Goal: Task Accomplishment & Management: Complete application form

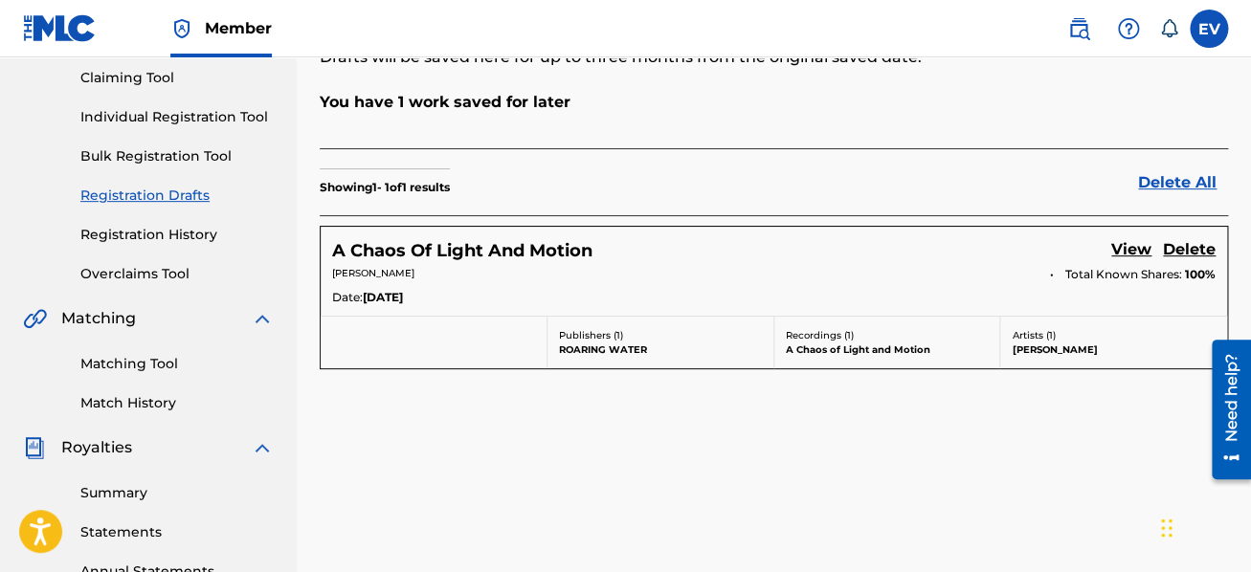
click at [1140, 245] on link "View" at bounding box center [1131, 251] width 40 height 26
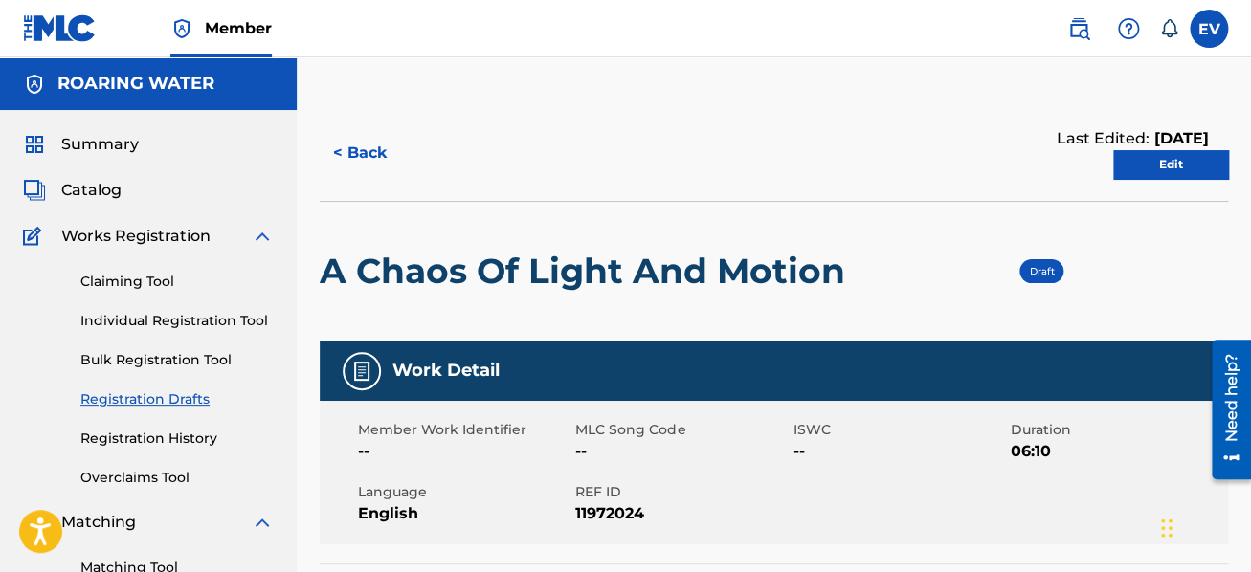
click at [1172, 158] on link "Edit" at bounding box center [1170, 164] width 115 height 29
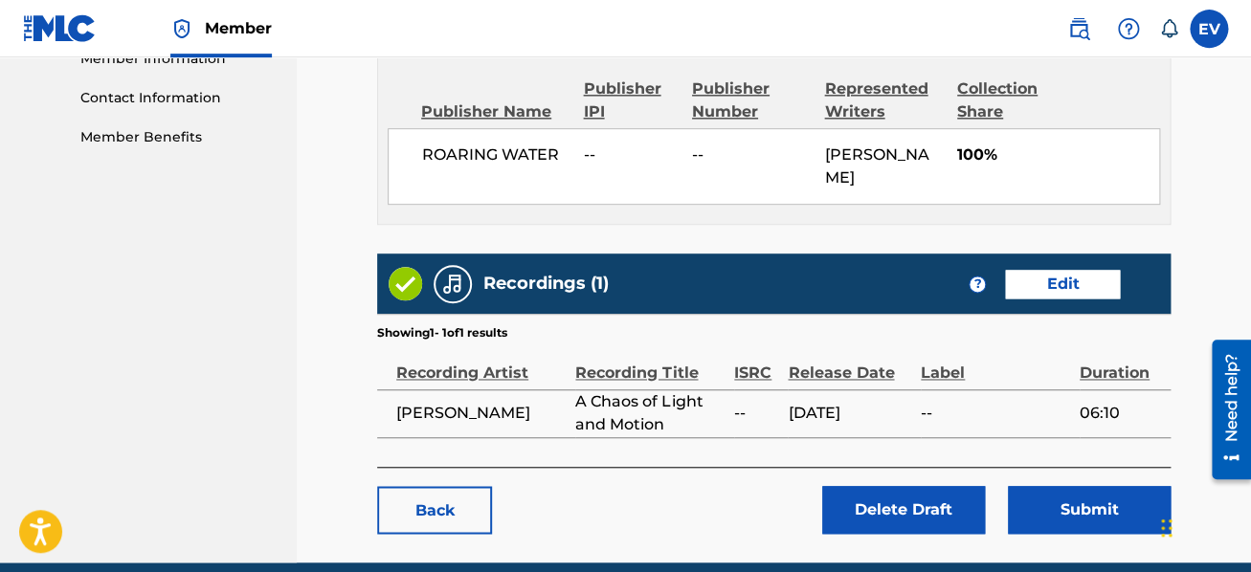
scroll to position [918, 0]
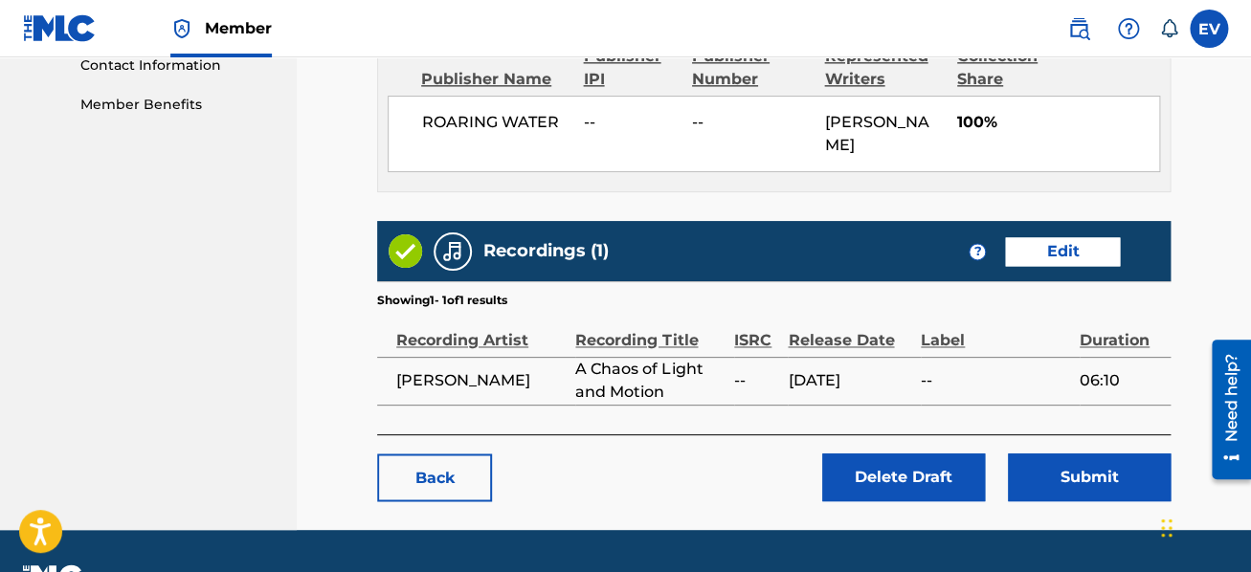
click at [1050, 247] on link "Edit" at bounding box center [1062, 251] width 115 height 29
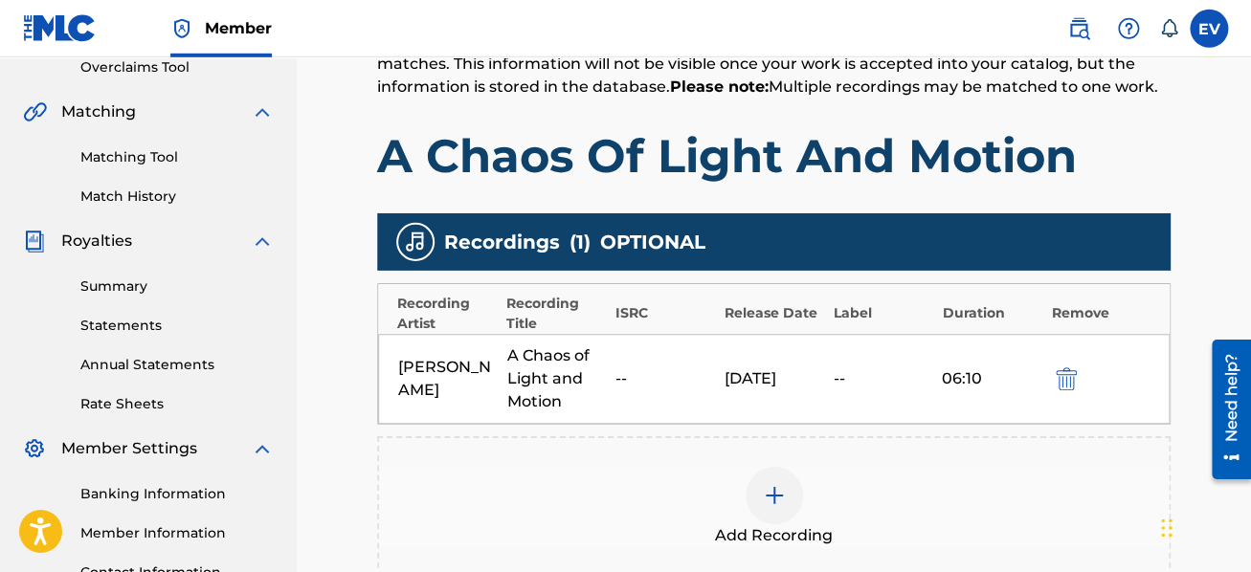
scroll to position [408, 0]
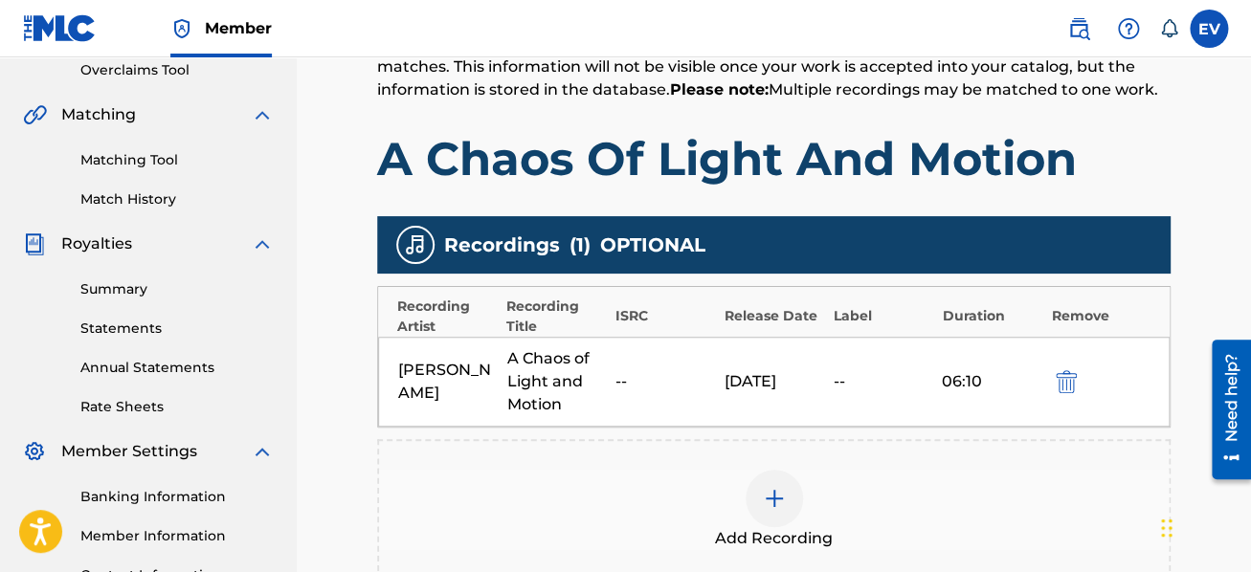
click at [632, 349] on div "[PERSON_NAME] A Chaos of Light and Motion -- [DATE] 06:10" at bounding box center [773, 382] width 791 height 90
click at [631, 322] on div "ISRC" at bounding box center [665, 316] width 100 height 20
click at [1065, 377] on img "submit" at bounding box center [1065, 381] width 21 height 23
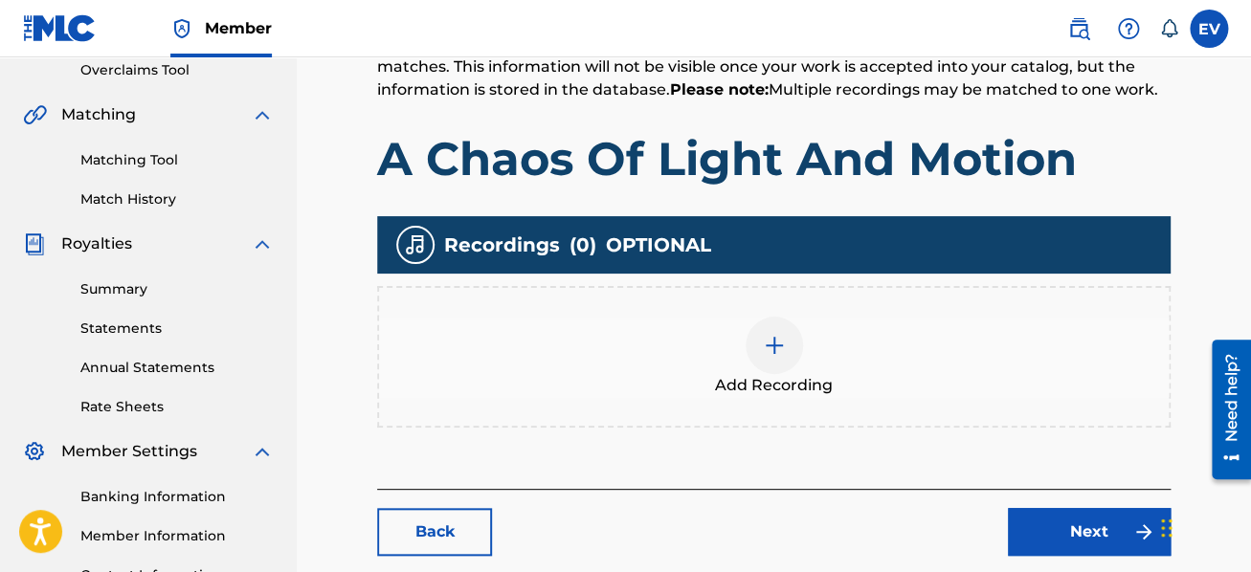
click at [775, 344] on img at bounding box center [774, 345] width 23 height 23
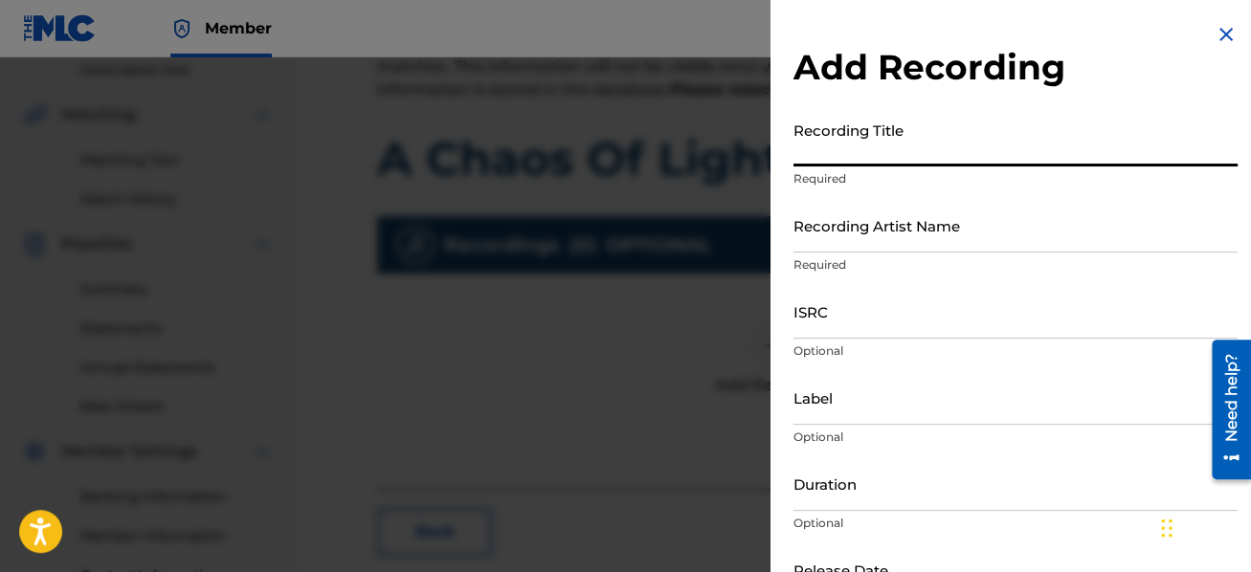
click at [848, 145] on input "Recording Title" at bounding box center [1015, 139] width 444 height 55
type input "A Chaos of Light and Motion"
click at [867, 238] on input "Recording Artist Name" at bounding box center [1015, 225] width 444 height 55
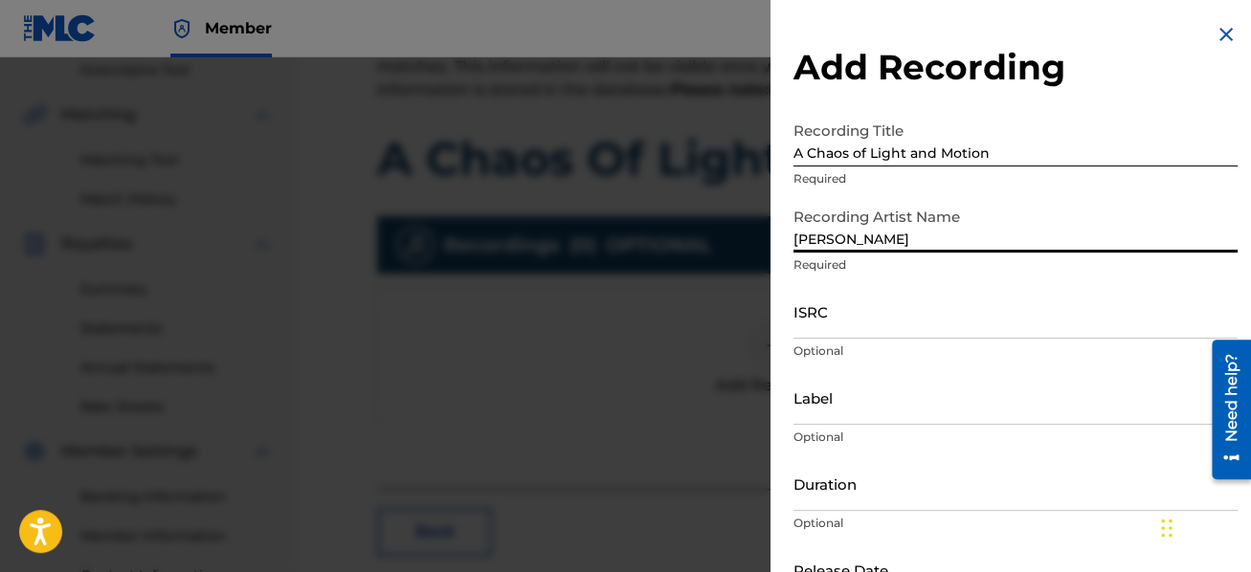
type input "[PERSON_NAME]"
click at [892, 335] on input "ISRC" at bounding box center [1015, 311] width 444 height 55
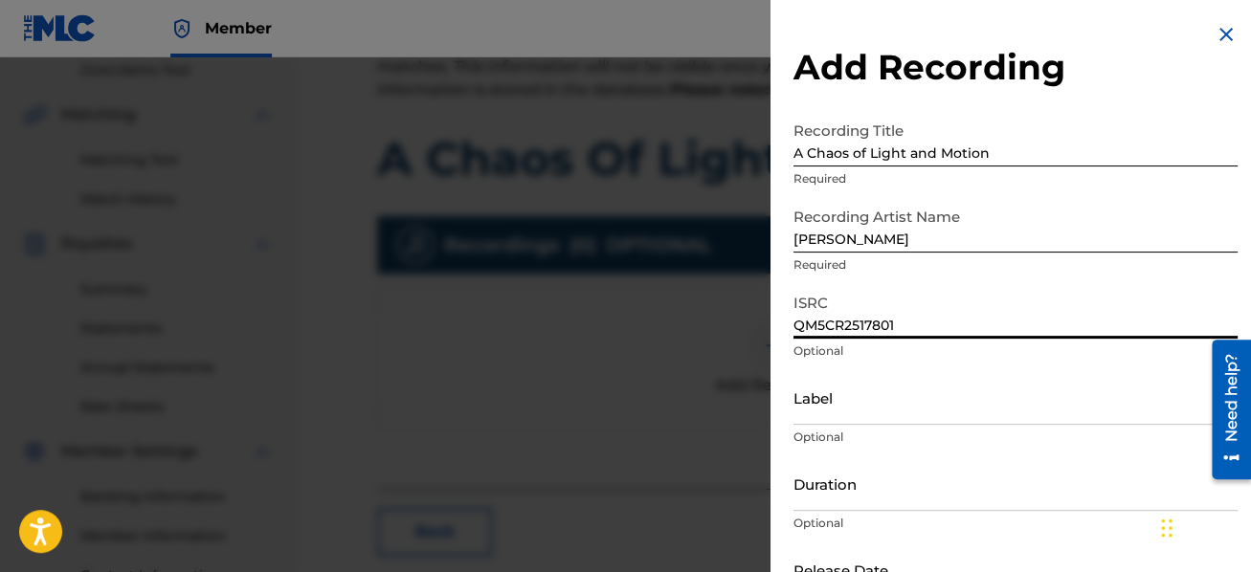
type input "QM5CR2517801"
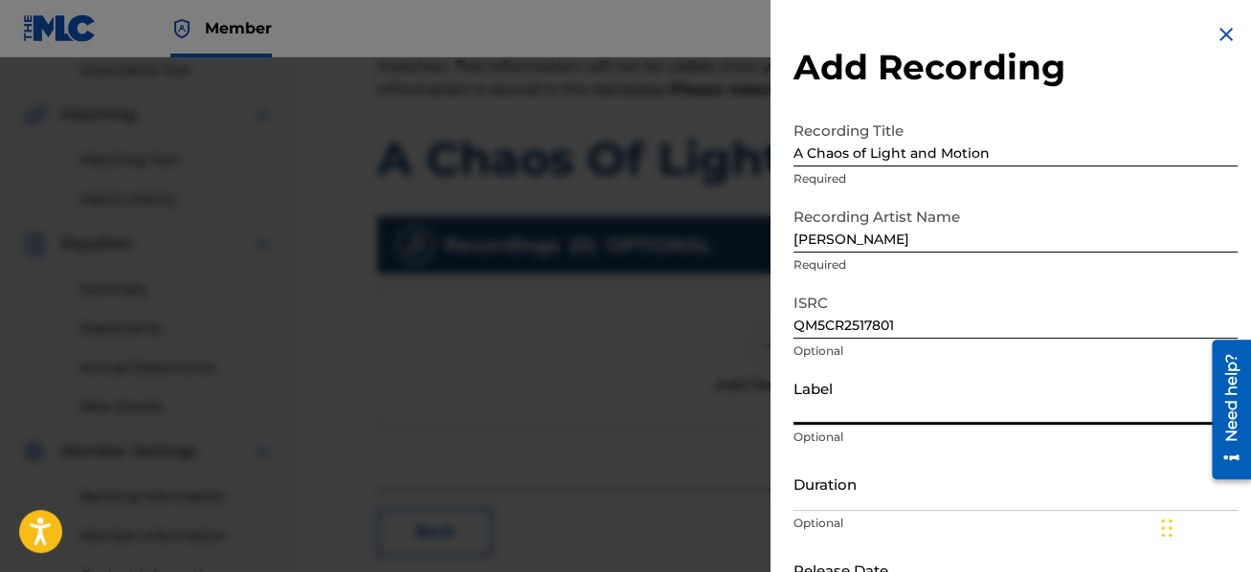
click at [908, 397] on input "Label" at bounding box center [1015, 397] width 444 height 55
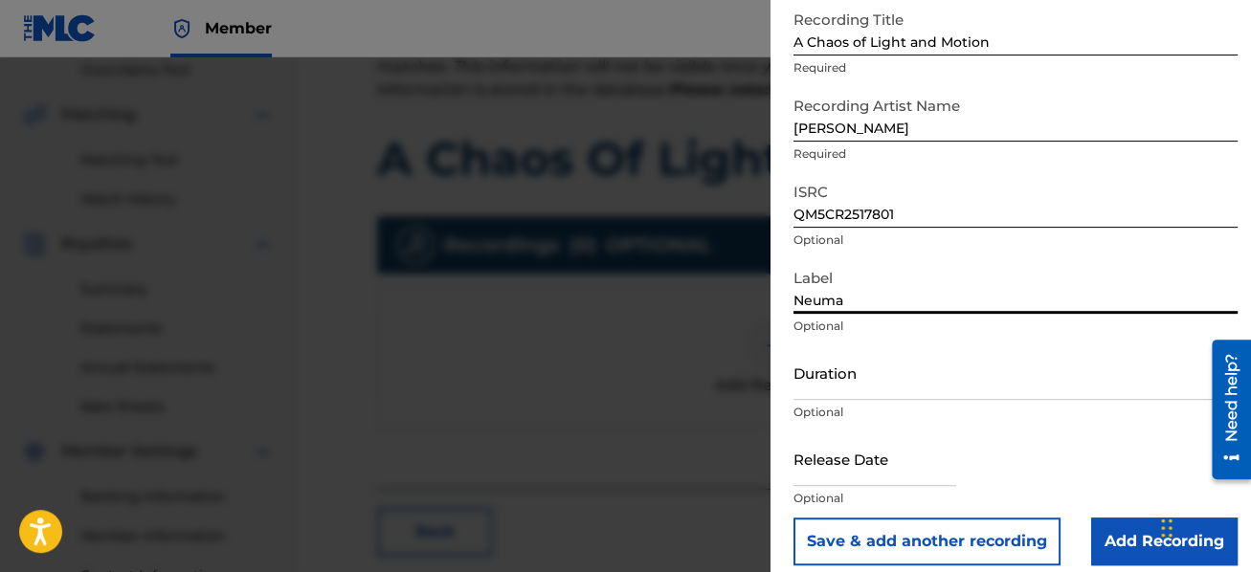
scroll to position [113, 0]
type input "Neuma"
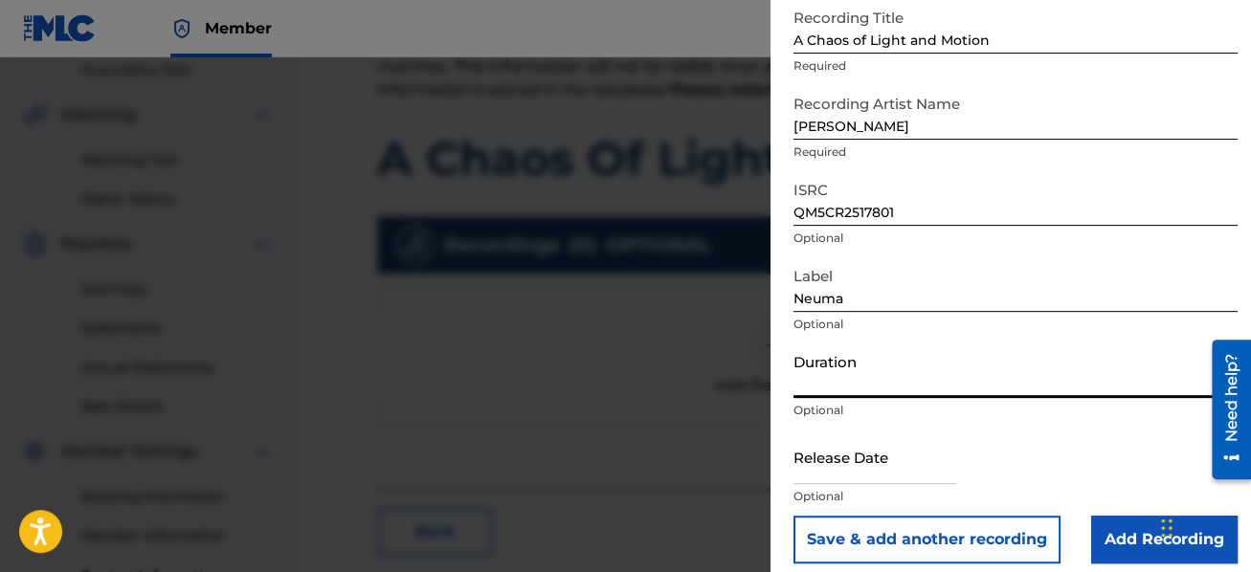
click at [906, 383] on input "Duration" at bounding box center [1015, 371] width 444 height 55
type input "06:10"
select select "7"
select select "2025"
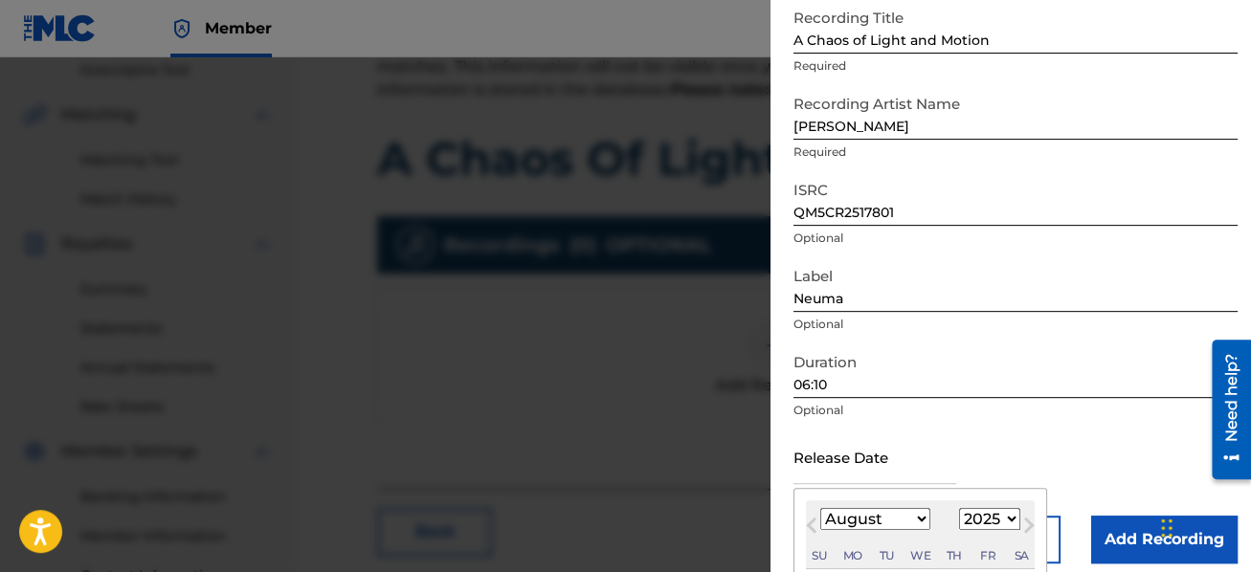
click at [866, 469] on input "text" at bounding box center [874, 457] width 163 height 55
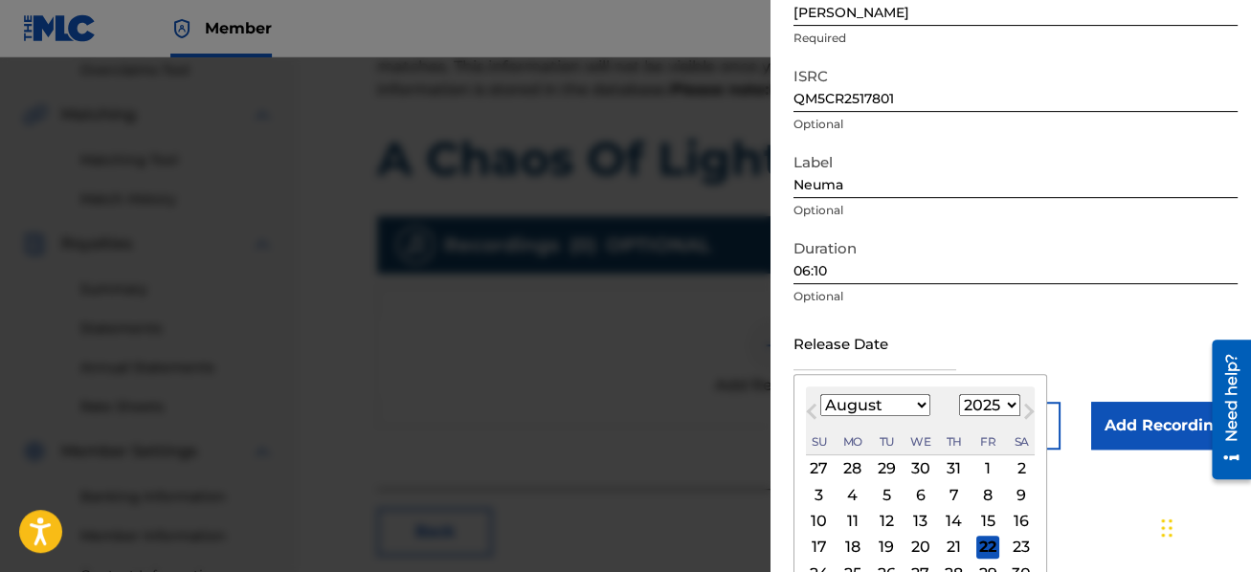
click at [813, 410] on span "Previous Month" at bounding box center [813, 414] width 0 height 29
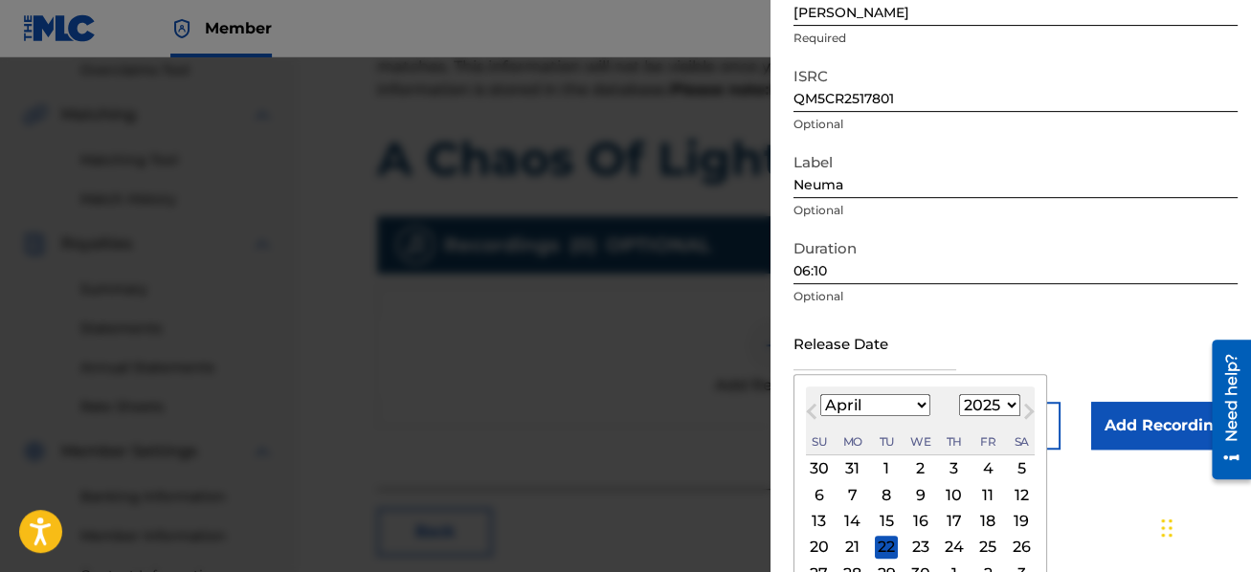
select select "2"
click at [986, 540] on div "21" at bounding box center [987, 547] width 23 height 23
type input "[DATE]"
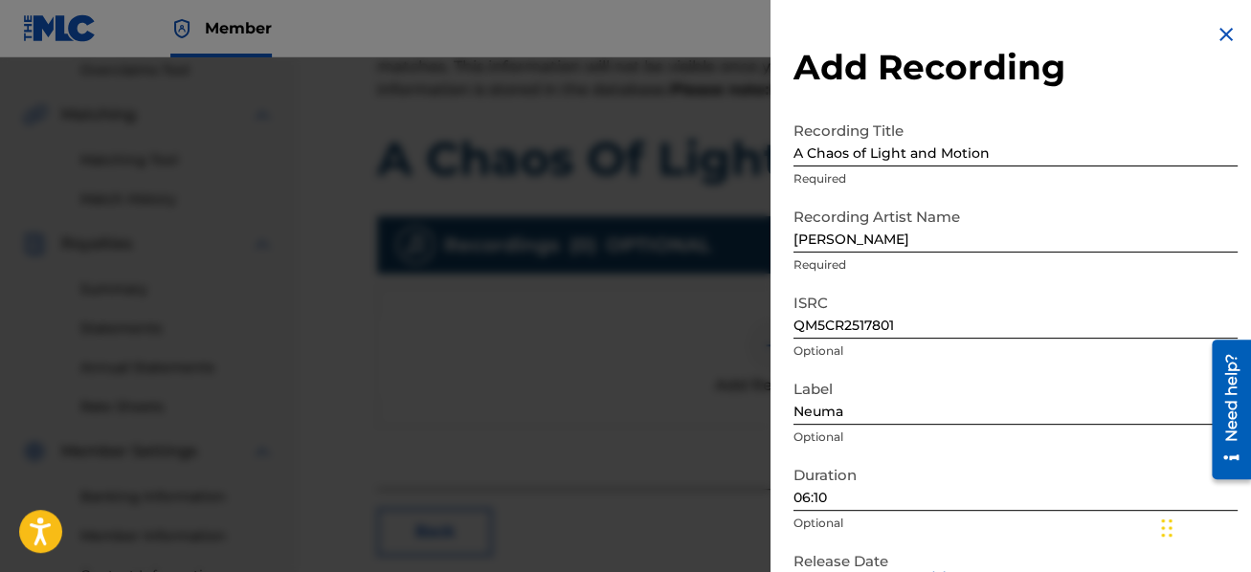
scroll to position [127, 0]
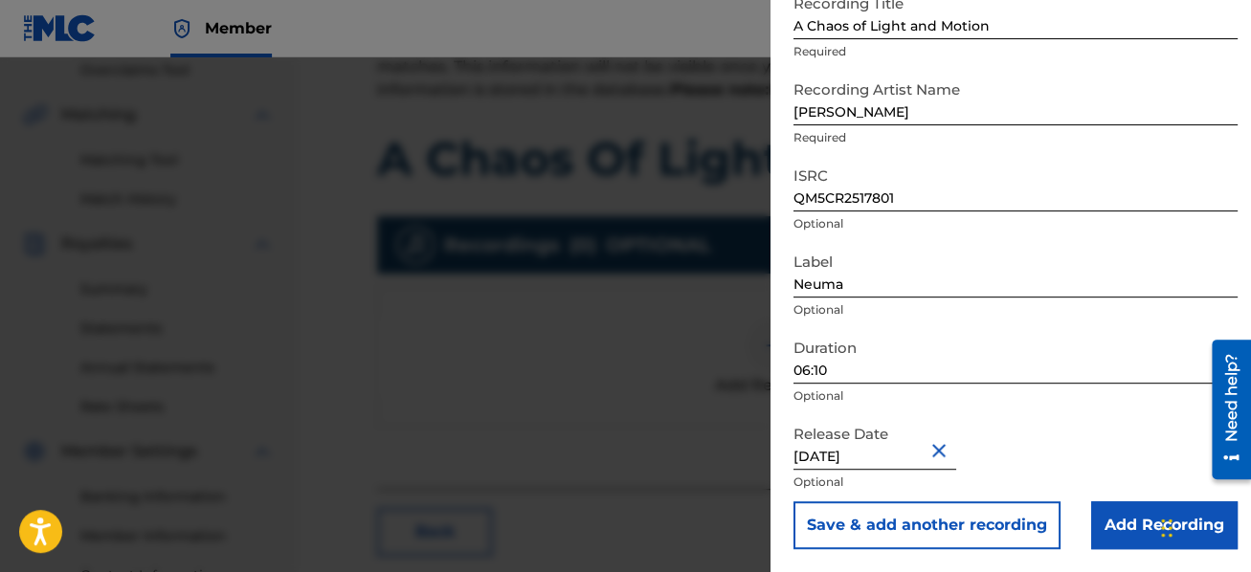
click at [955, 525] on button "Save & add another recording" at bounding box center [926, 525] width 267 height 48
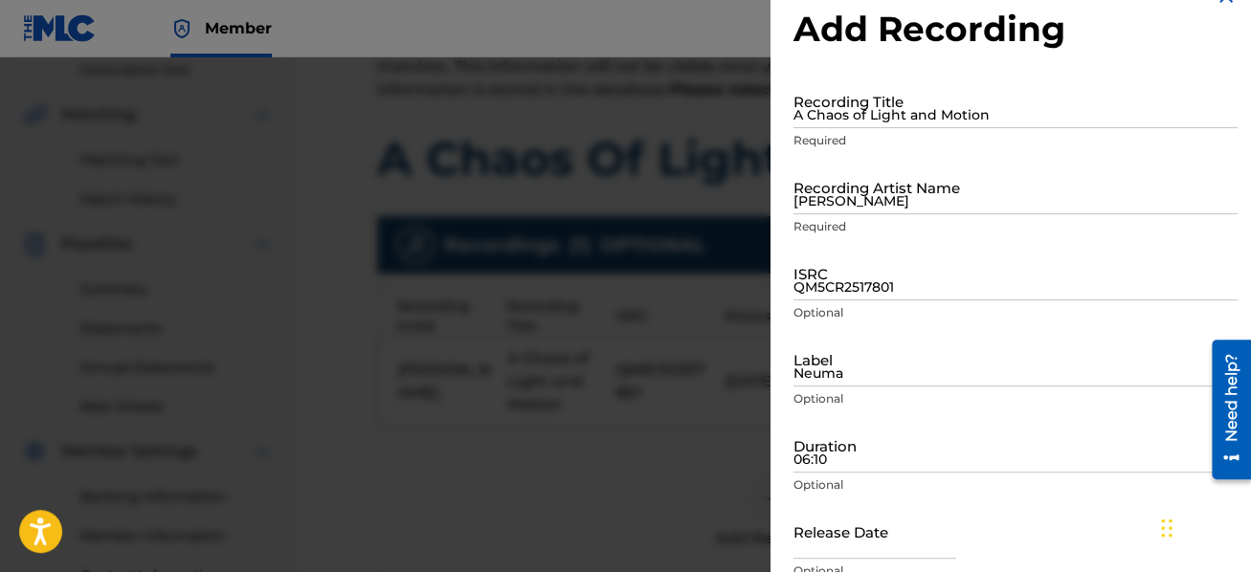
scroll to position [0, 0]
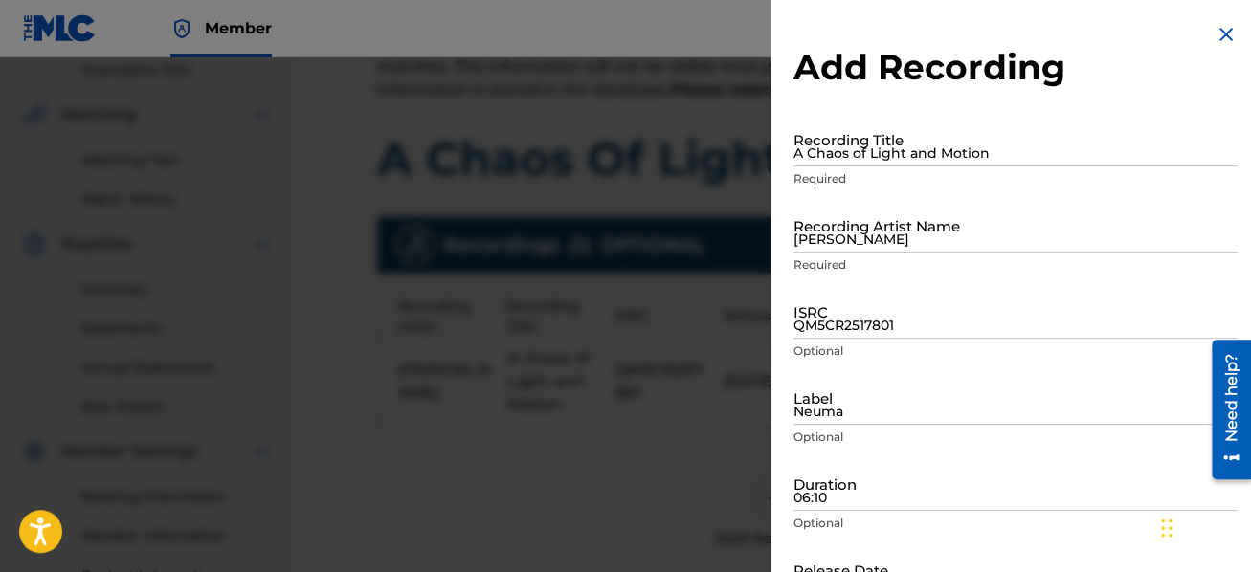
click at [1222, 32] on img at bounding box center [1225, 34] width 23 height 23
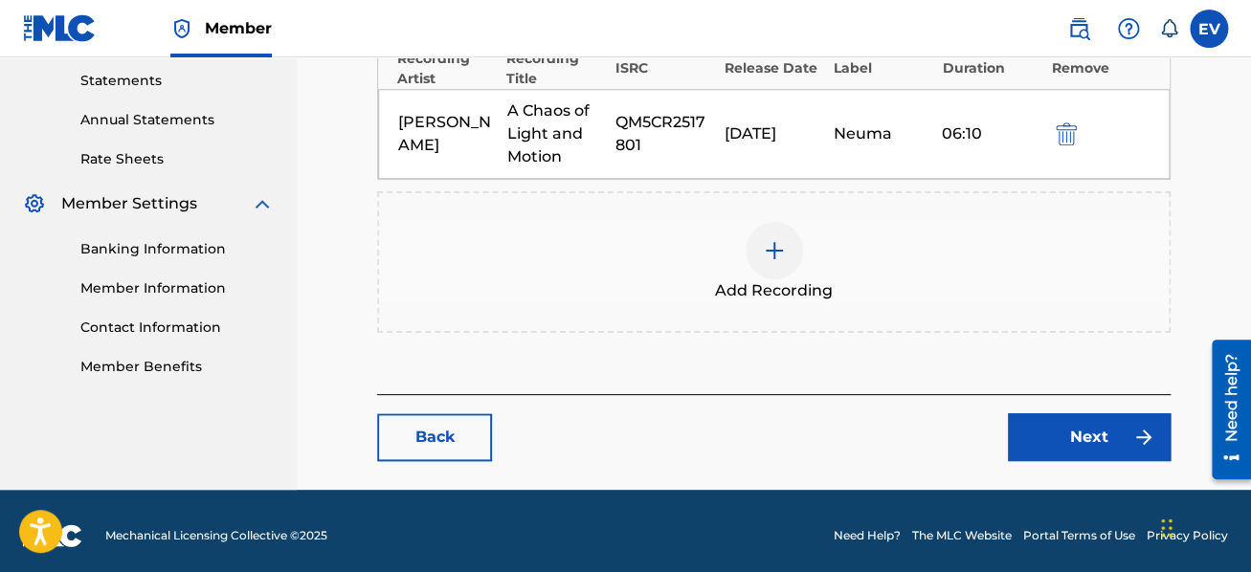
scroll to position [662, 0]
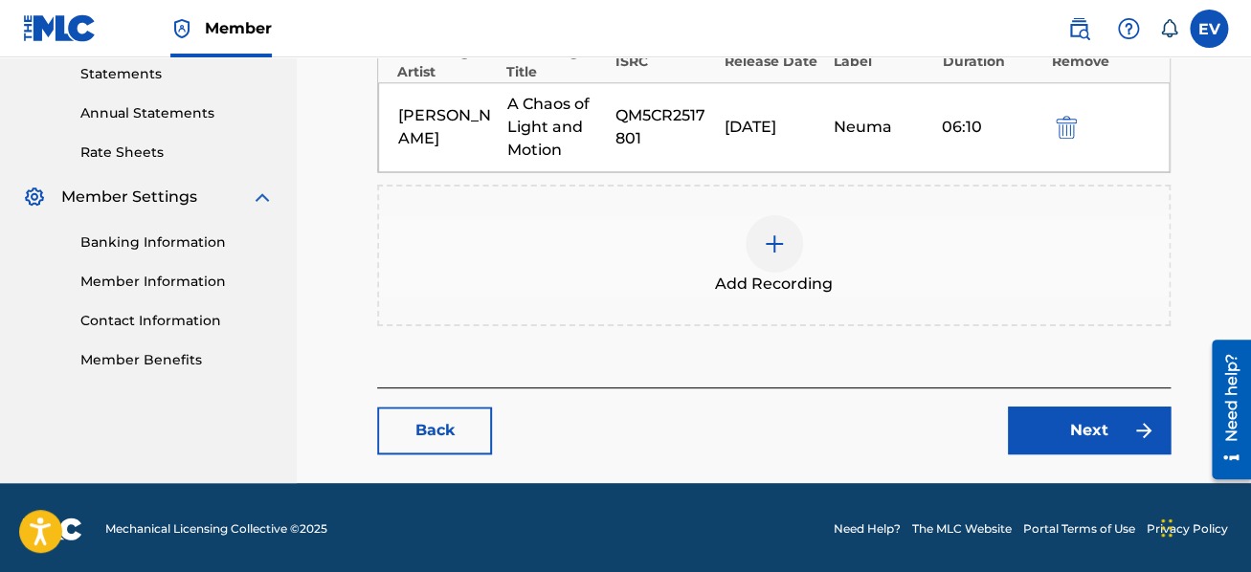
click at [1078, 422] on link "Next" at bounding box center [1089, 431] width 163 height 48
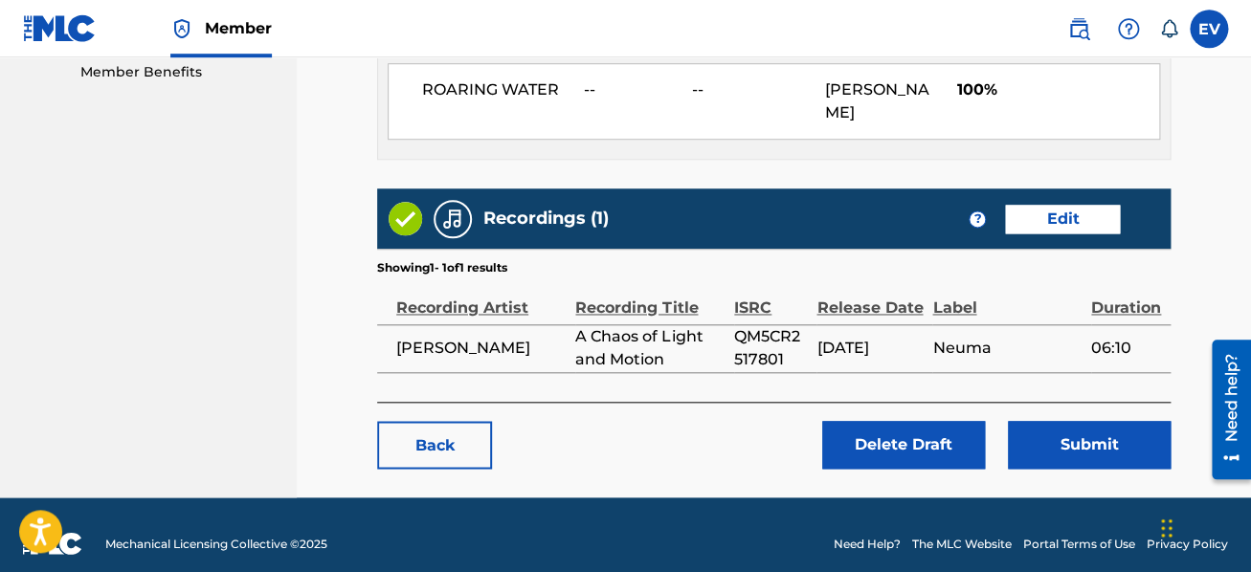
scroll to position [964, 0]
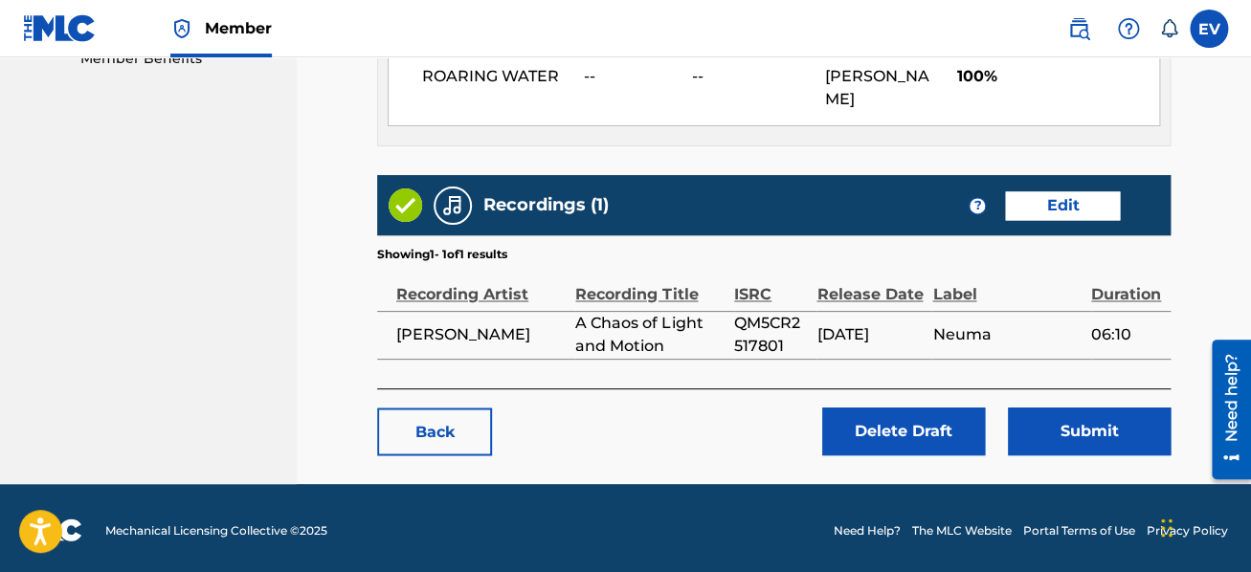
click at [1075, 424] on button "Submit" at bounding box center [1089, 432] width 163 height 48
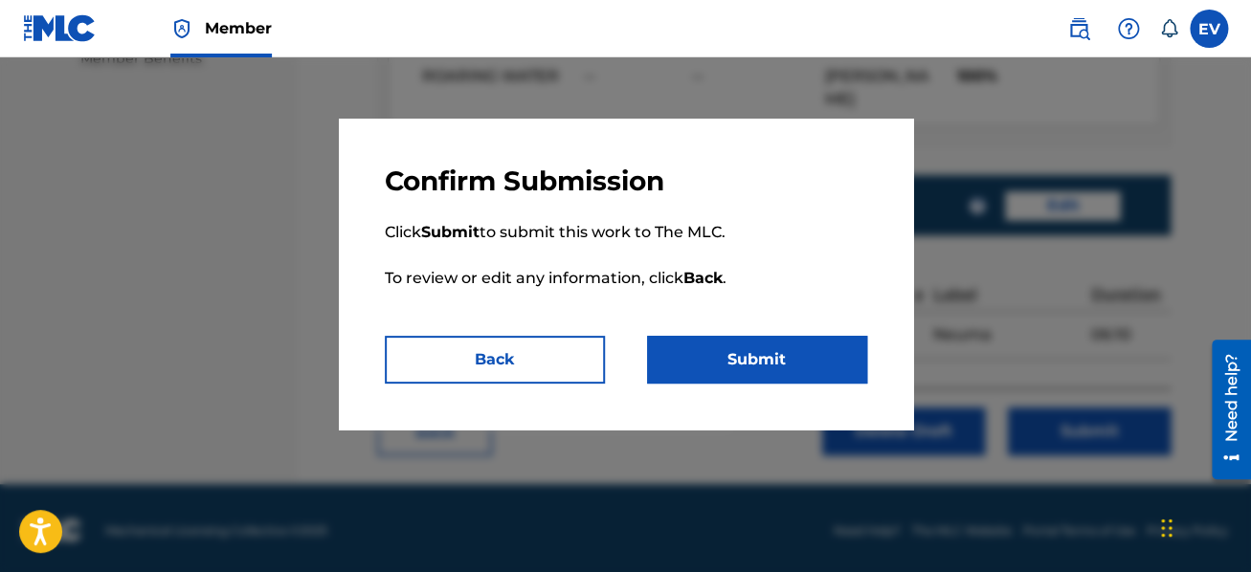
click at [771, 357] on button "Submit" at bounding box center [757, 360] width 220 height 48
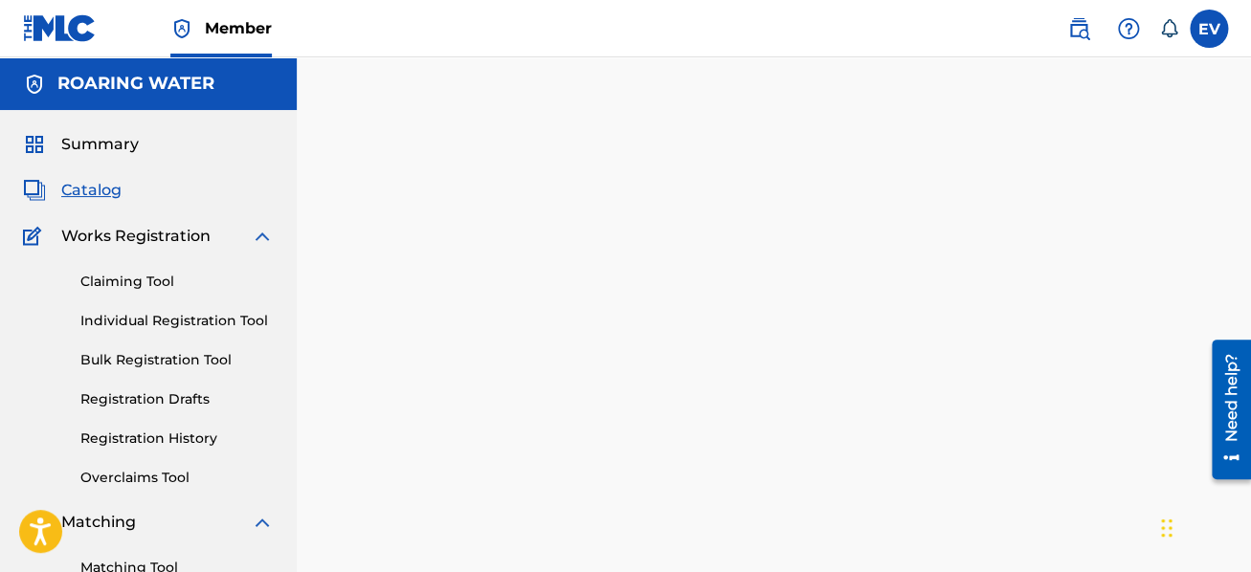
click at [144, 433] on link "Registration History" at bounding box center [176, 439] width 193 height 20
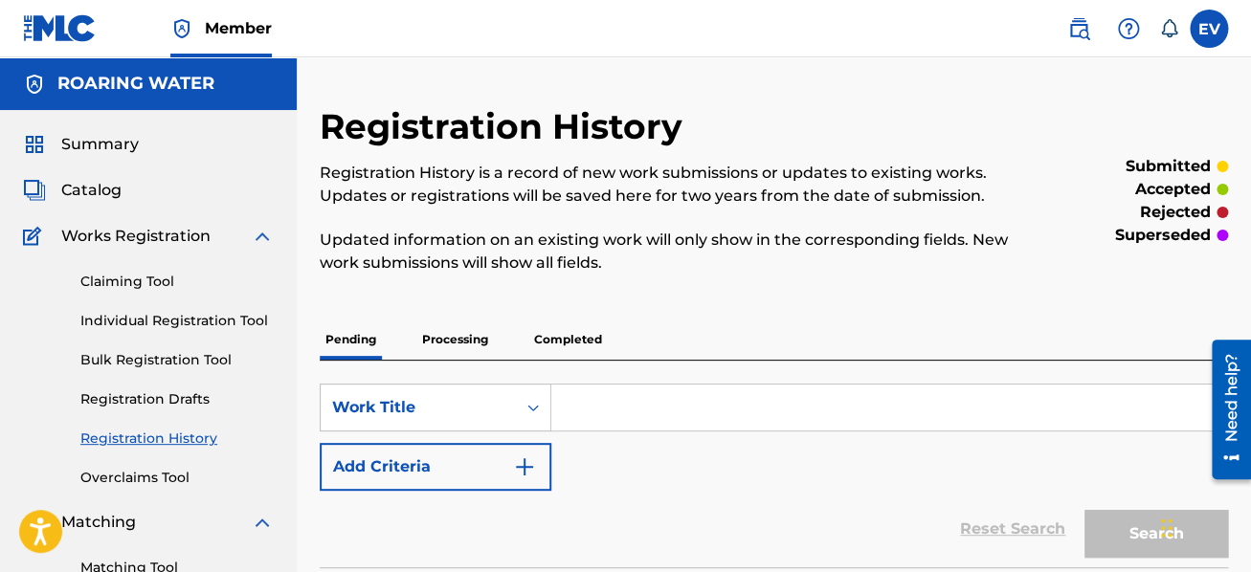
click at [451, 335] on p "Processing" at bounding box center [455, 340] width 78 height 40
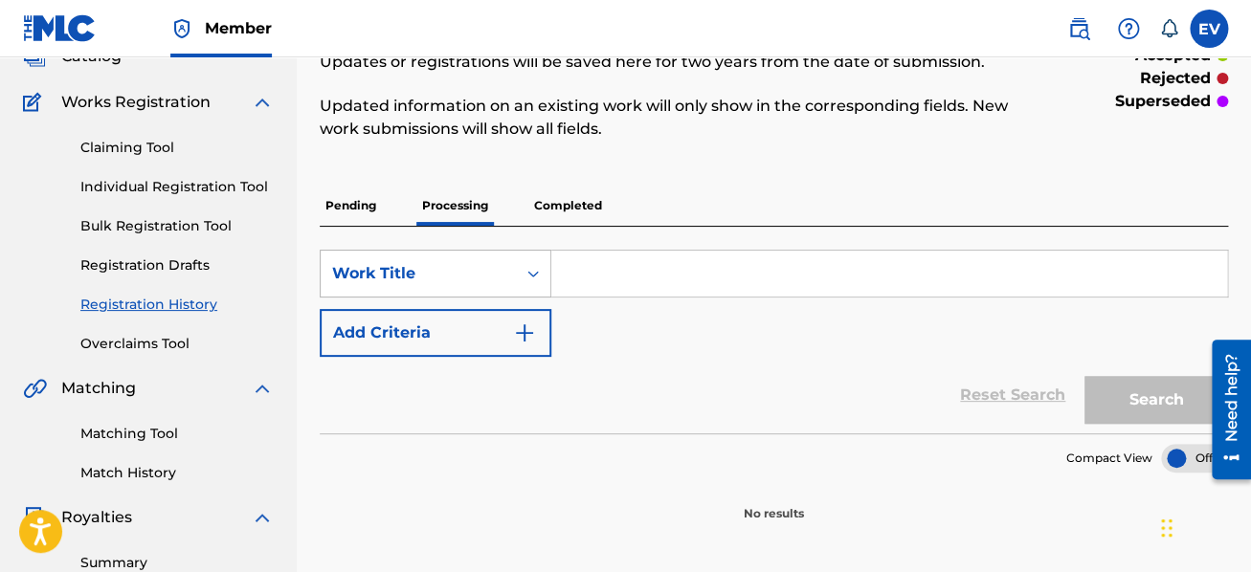
click at [515, 298] on div "Work Title" at bounding box center [436, 274] width 232 height 48
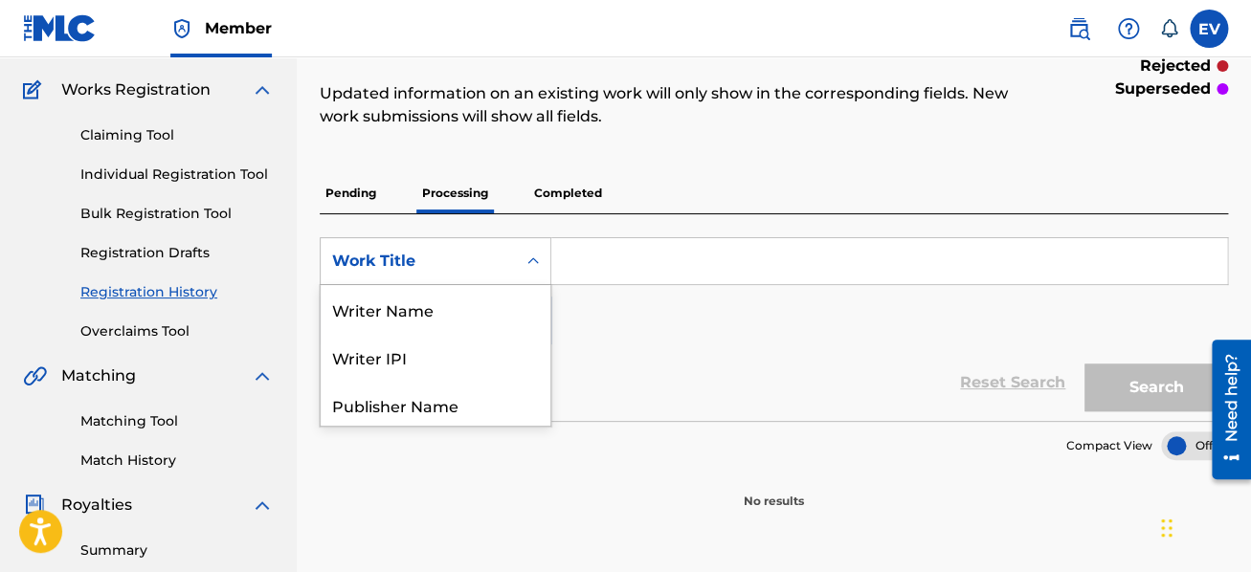
scroll to position [95, 0]
click at [627, 447] on section "Compact View" at bounding box center [774, 440] width 908 height 39
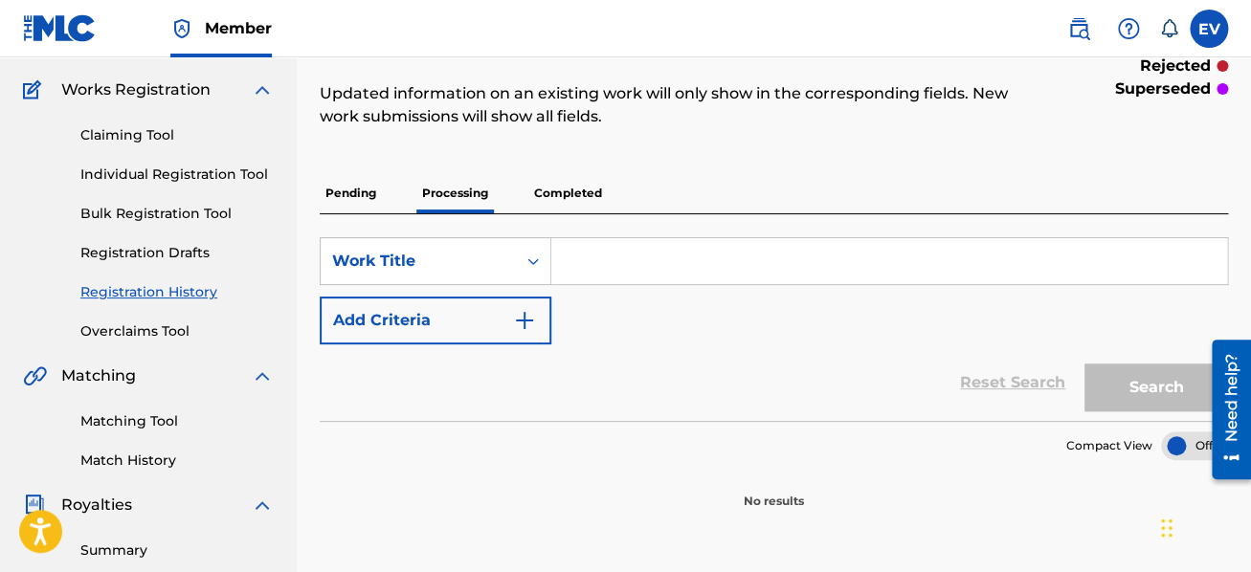
click at [573, 263] on input "Search Form" at bounding box center [889, 261] width 676 height 46
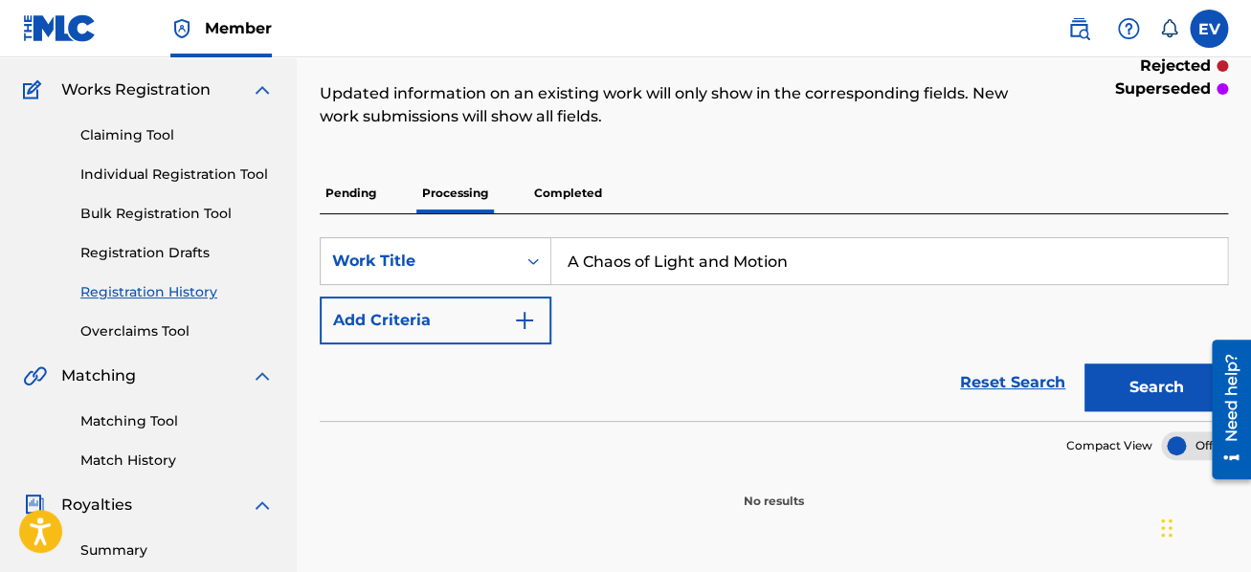
type input "A Chaos of Light and Motion"
click at [1164, 375] on button "Search" at bounding box center [1156, 388] width 144 height 48
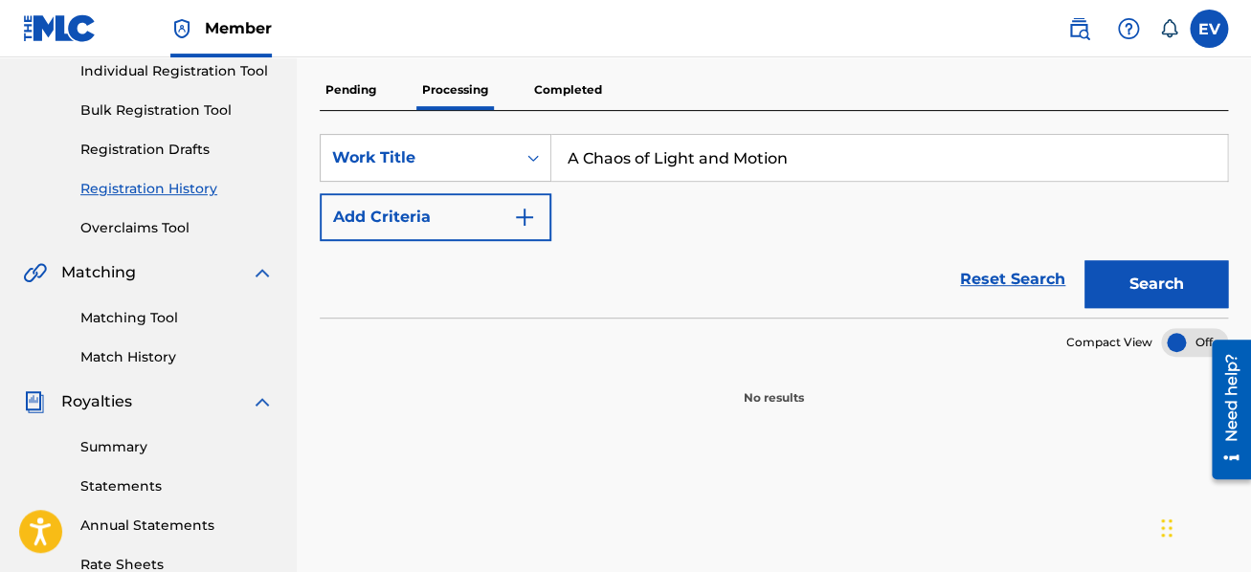
scroll to position [44, 0]
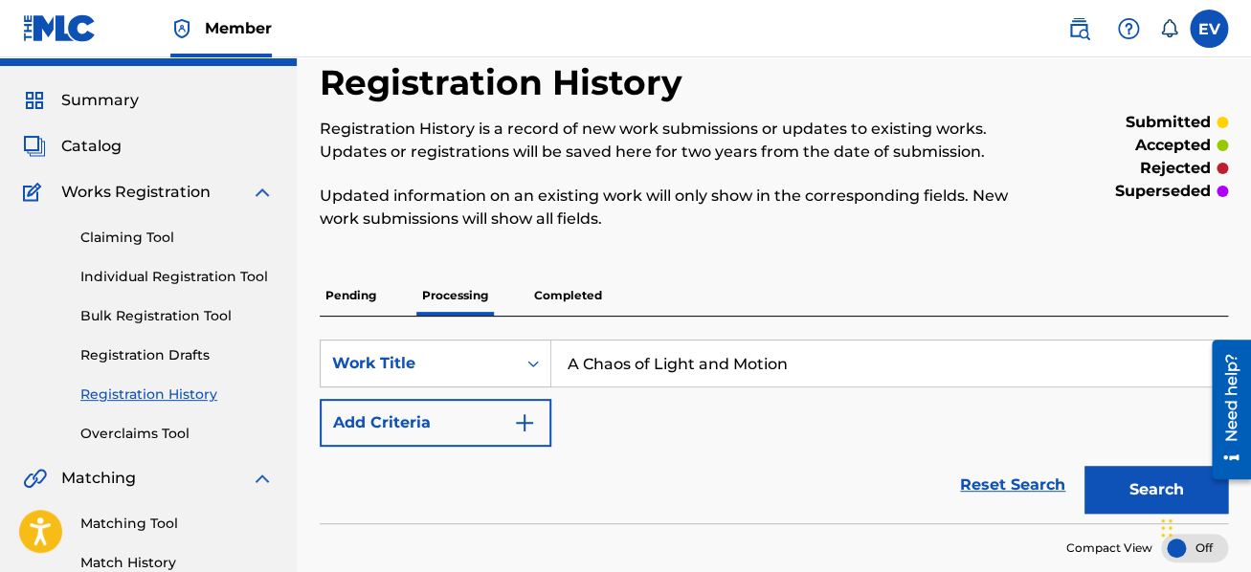
click at [365, 297] on p "Pending" at bounding box center [351, 296] width 62 height 40
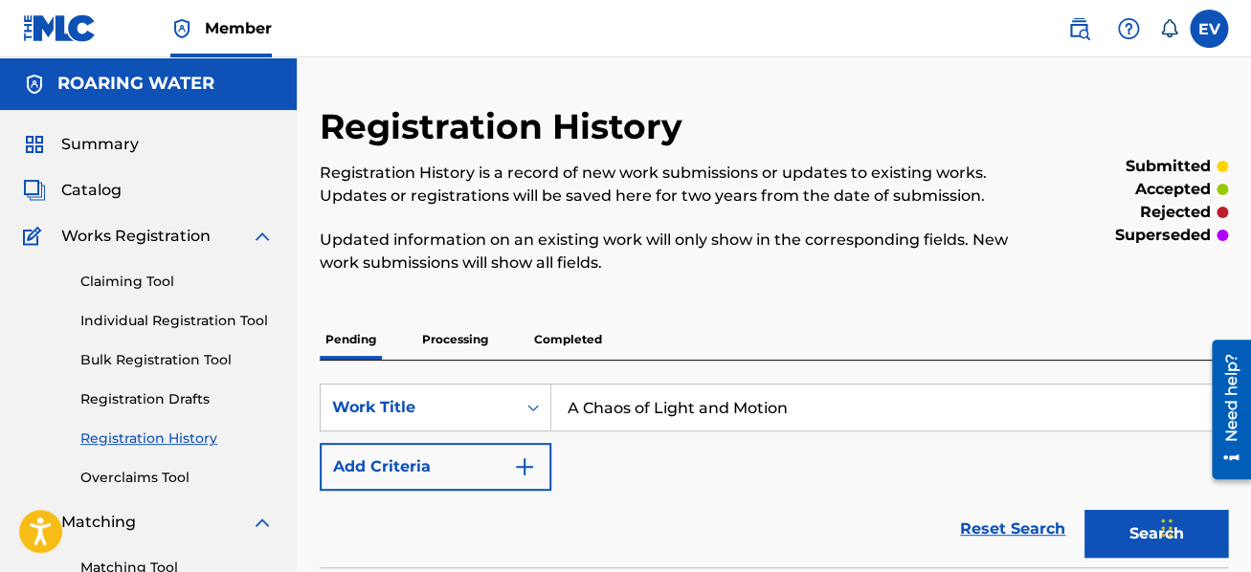
click at [1109, 542] on button "Search" at bounding box center [1156, 534] width 144 height 48
click at [1197, 35] on label at bounding box center [1208, 29] width 38 height 38
click at [1209, 29] on input "EV [PERSON_NAME] [EMAIL_ADDRESS][DOMAIN_NAME] Notification Preferences Profile …" at bounding box center [1209, 29] width 0 height 0
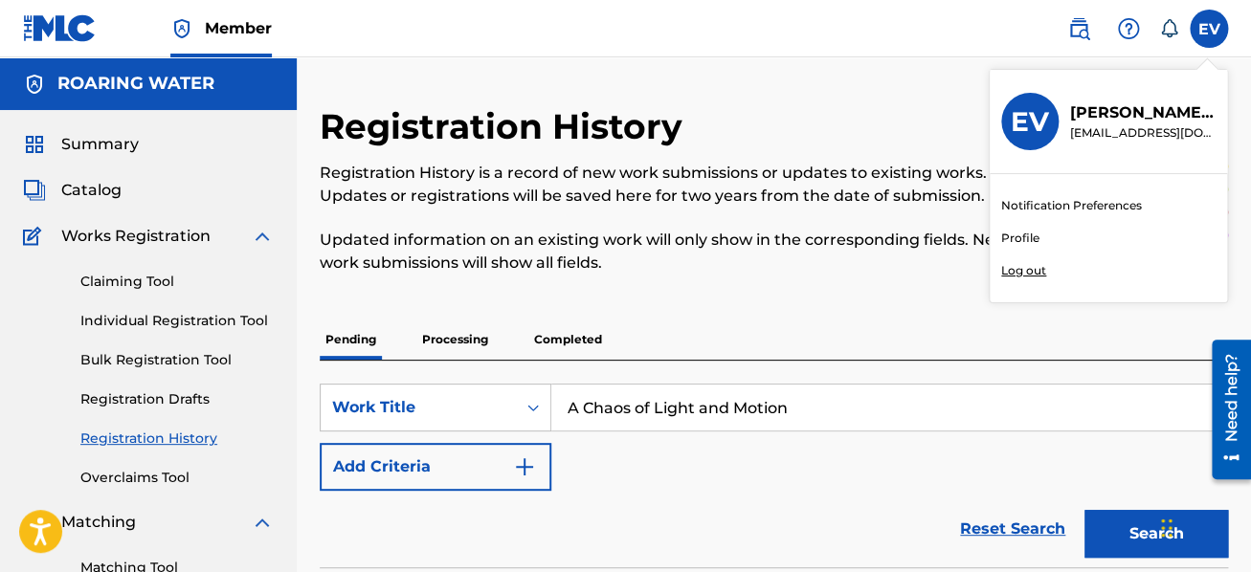
click at [1027, 233] on link "Profile" at bounding box center [1020, 238] width 38 height 17
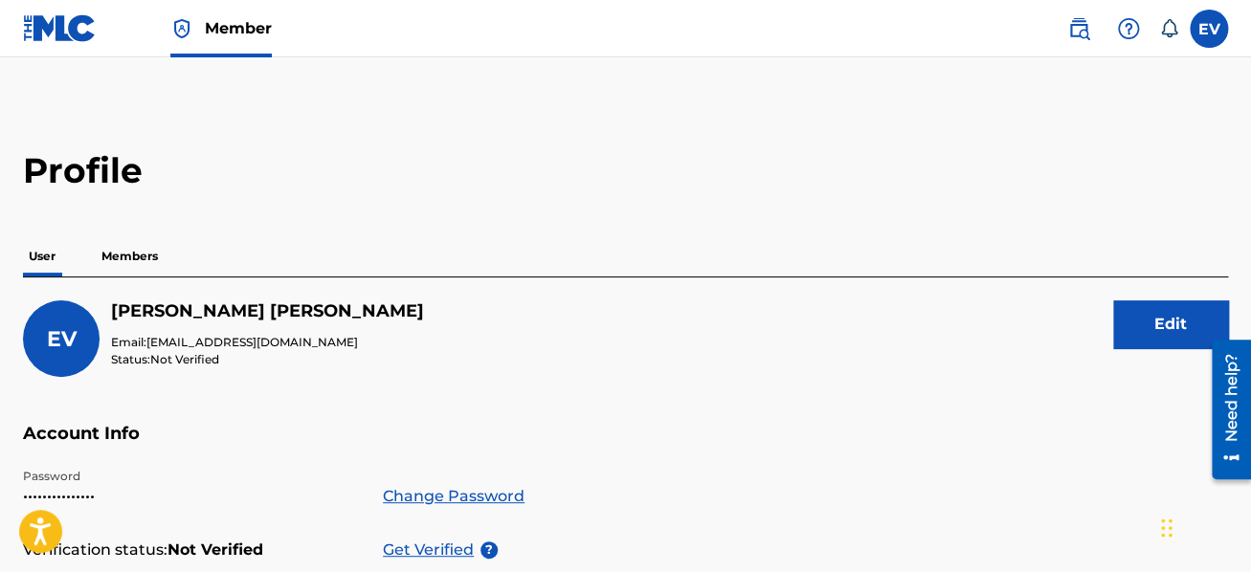
click at [1161, 315] on button "Edit" at bounding box center [1170, 324] width 115 height 48
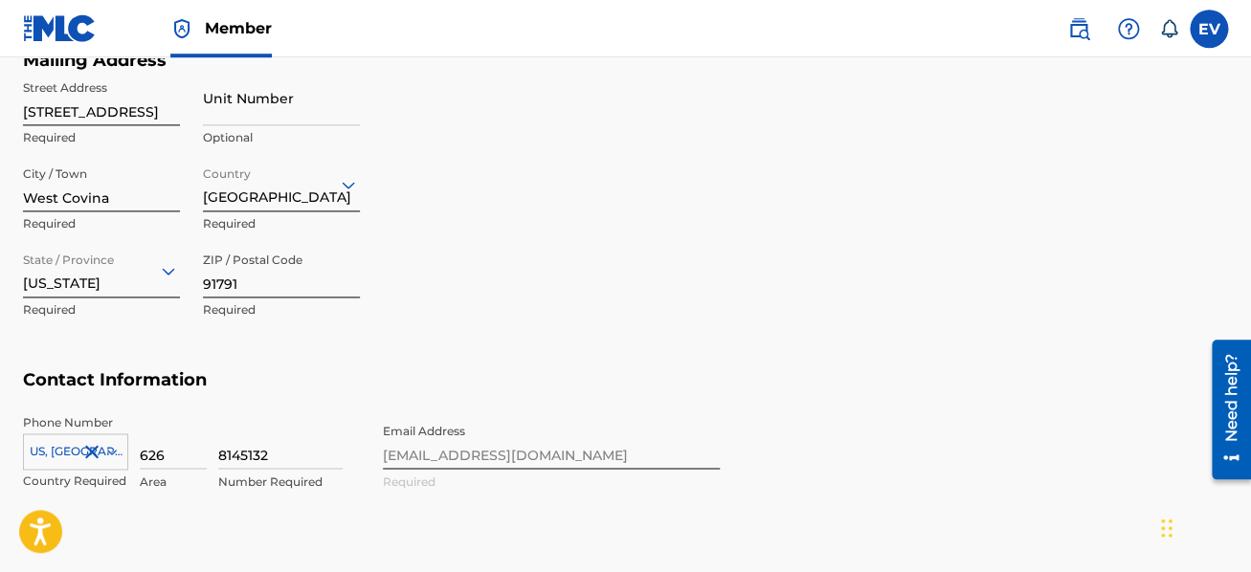
scroll to position [918, 0]
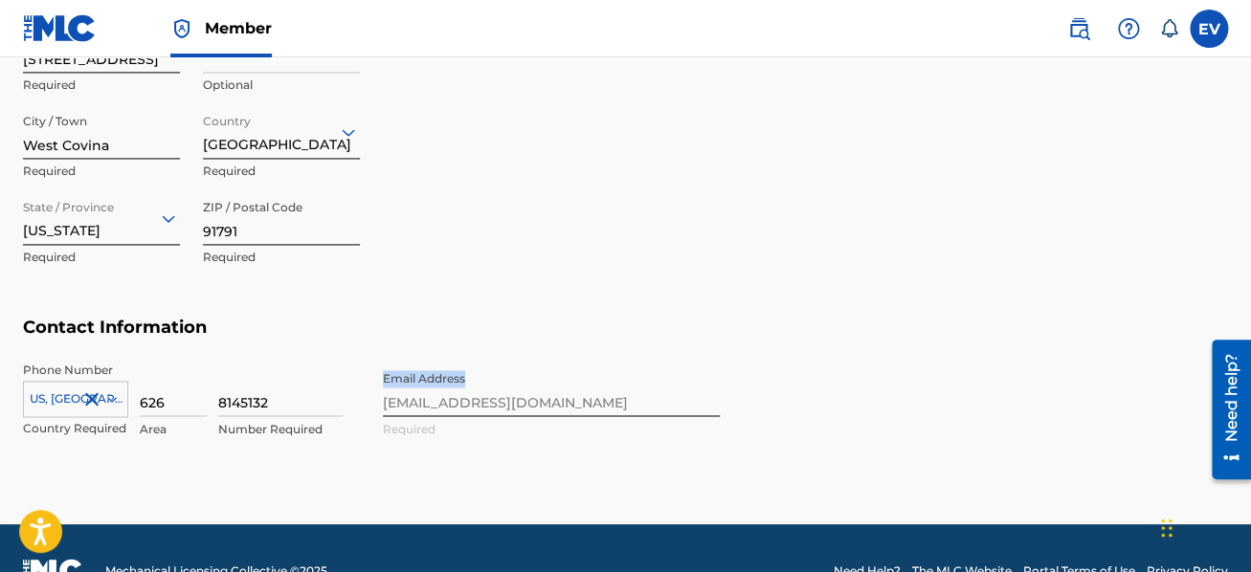
click at [548, 412] on div "Phone Number [GEOGRAPHIC_DATA], [GEOGRAPHIC_DATA] +1 Country Required 626 Area …" at bounding box center [371, 420] width 697 height 117
click at [452, 414] on div "Phone Number [GEOGRAPHIC_DATA], [GEOGRAPHIC_DATA] +1 Country Required 626 Area …" at bounding box center [371, 420] width 697 height 117
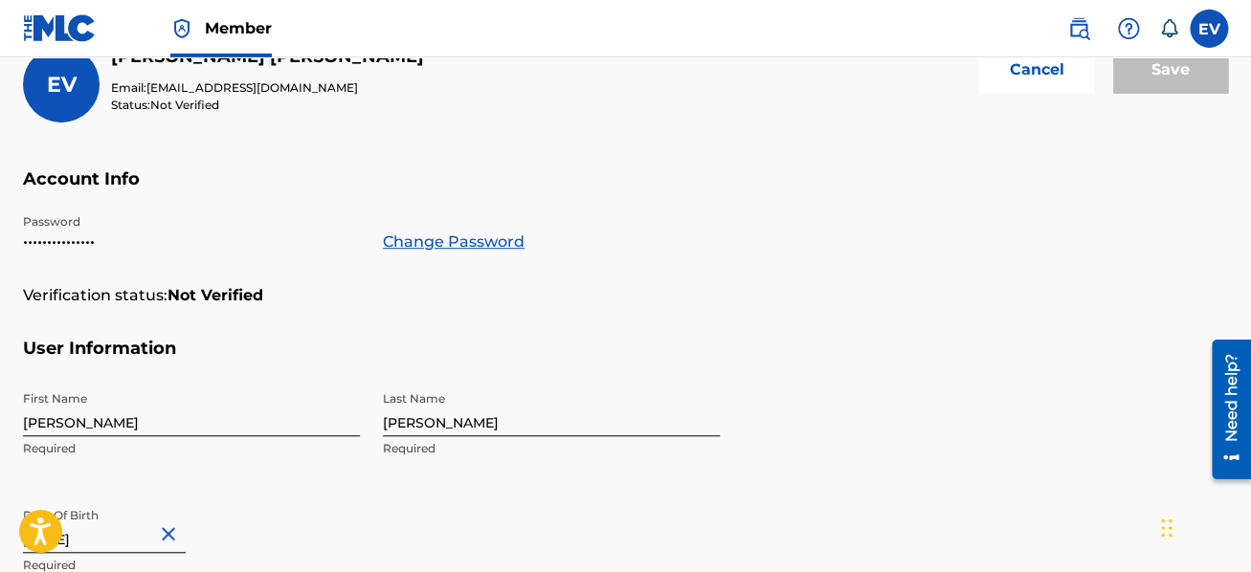
scroll to position [247, 0]
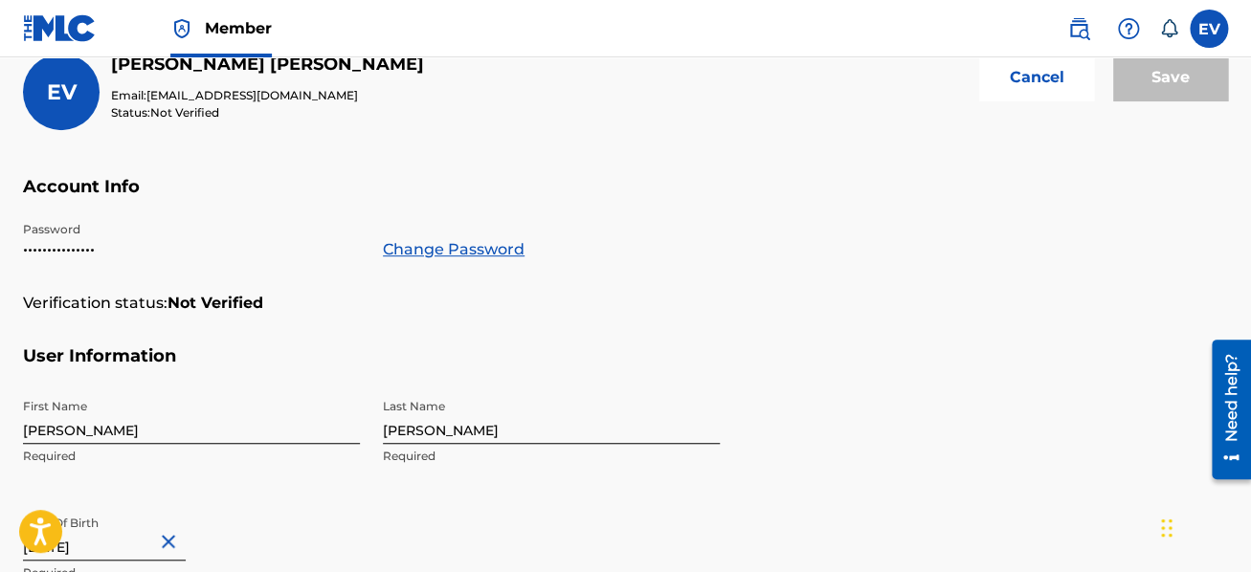
click at [1038, 89] on button "Cancel" at bounding box center [1036, 78] width 115 height 48
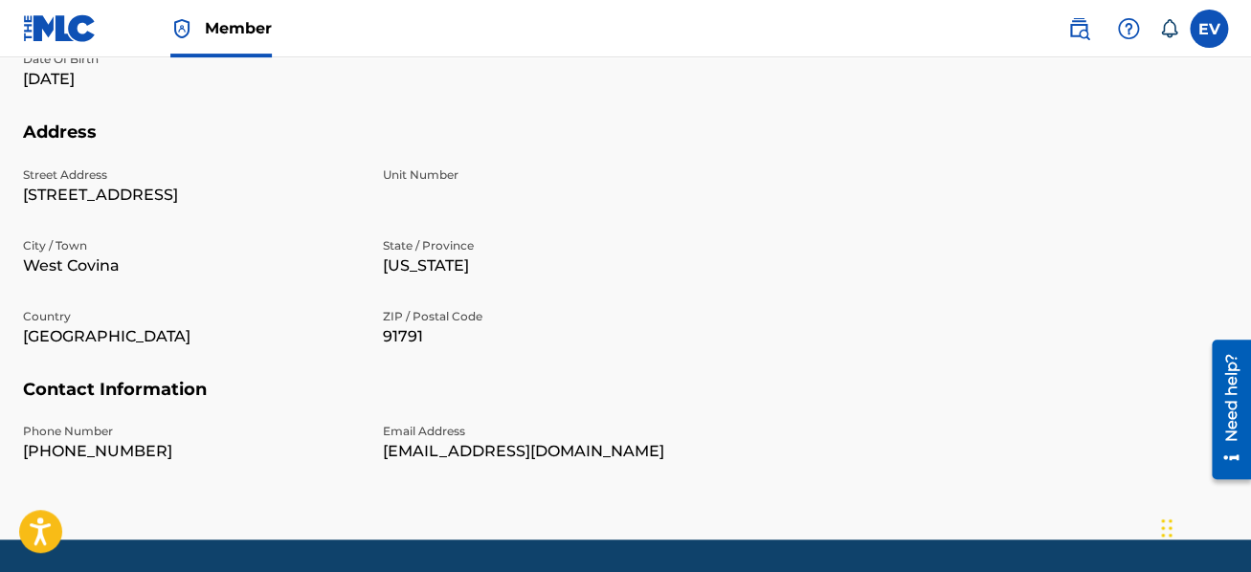
scroll to position [612, 0]
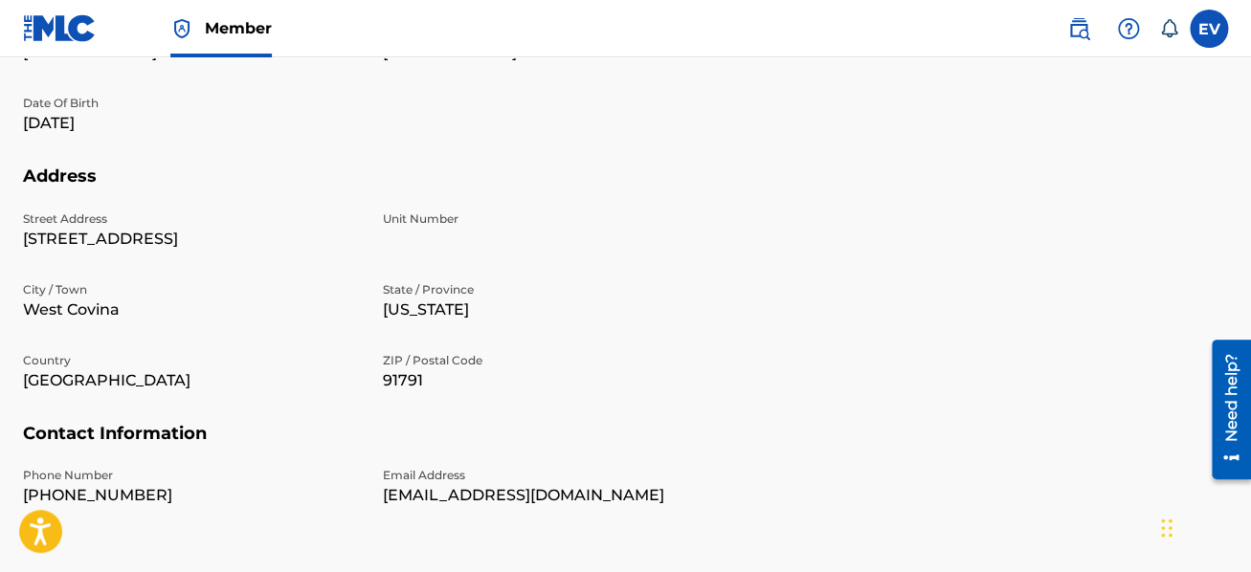
click at [1211, 33] on label at bounding box center [1208, 29] width 38 height 38
click at [1209, 29] on input "EV [PERSON_NAME] [EMAIL_ADDRESS][DOMAIN_NAME] Notification Preferences Profile …" at bounding box center [1209, 29] width 0 height 0
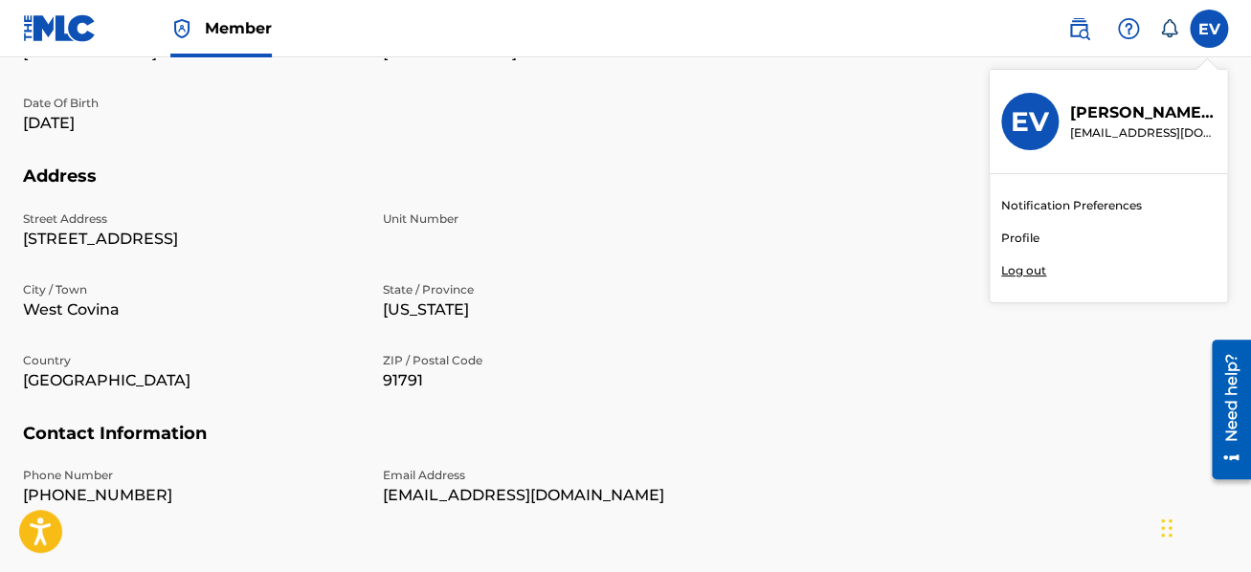
click at [1060, 199] on link "Notification Preferences" at bounding box center [1071, 205] width 141 height 17
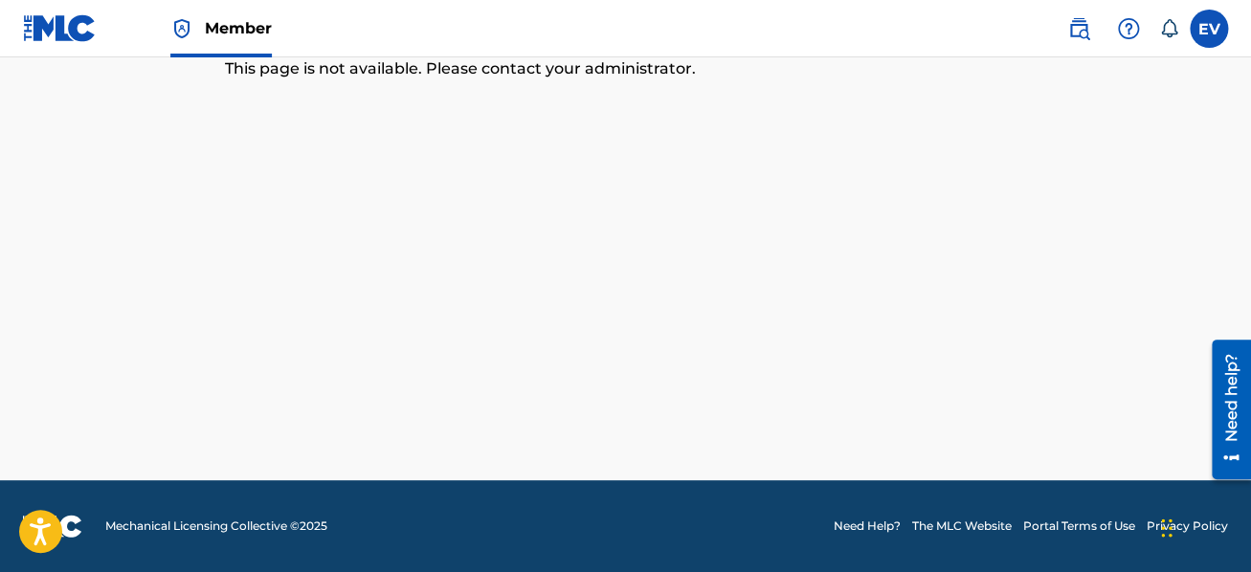
click at [1206, 31] on label at bounding box center [1208, 29] width 38 height 38
click at [1209, 29] on input "EV [PERSON_NAME] [EMAIL_ADDRESS][DOMAIN_NAME] Notification Preferences Profile …" at bounding box center [1209, 29] width 0 height 0
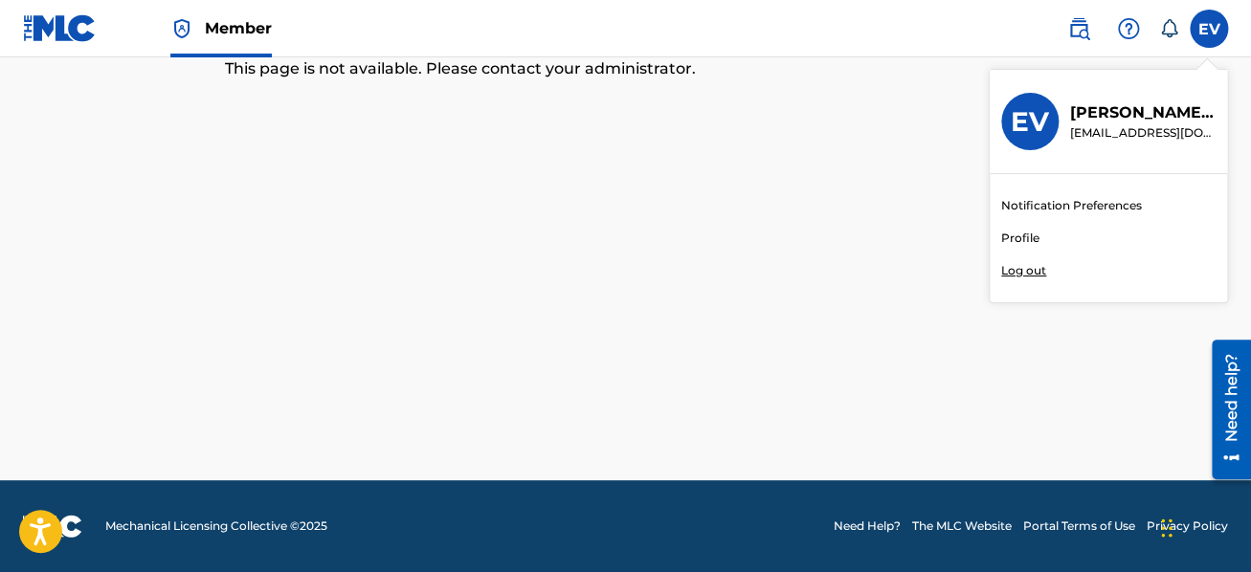
click at [1021, 236] on link "Profile" at bounding box center [1020, 238] width 38 height 17
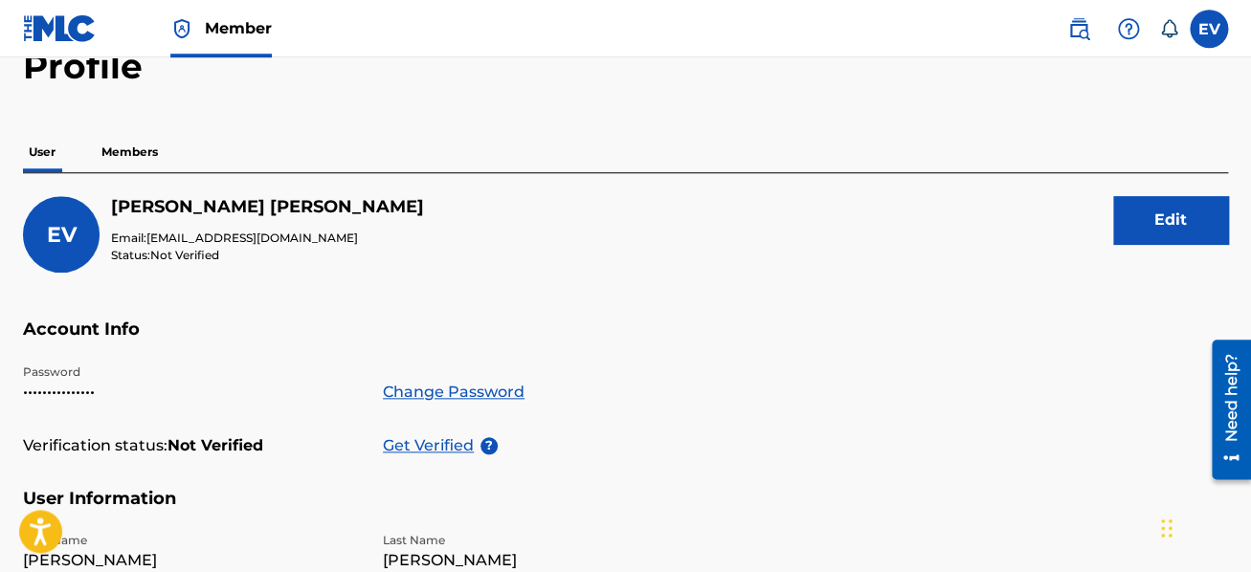
scroll to position [101, 0]
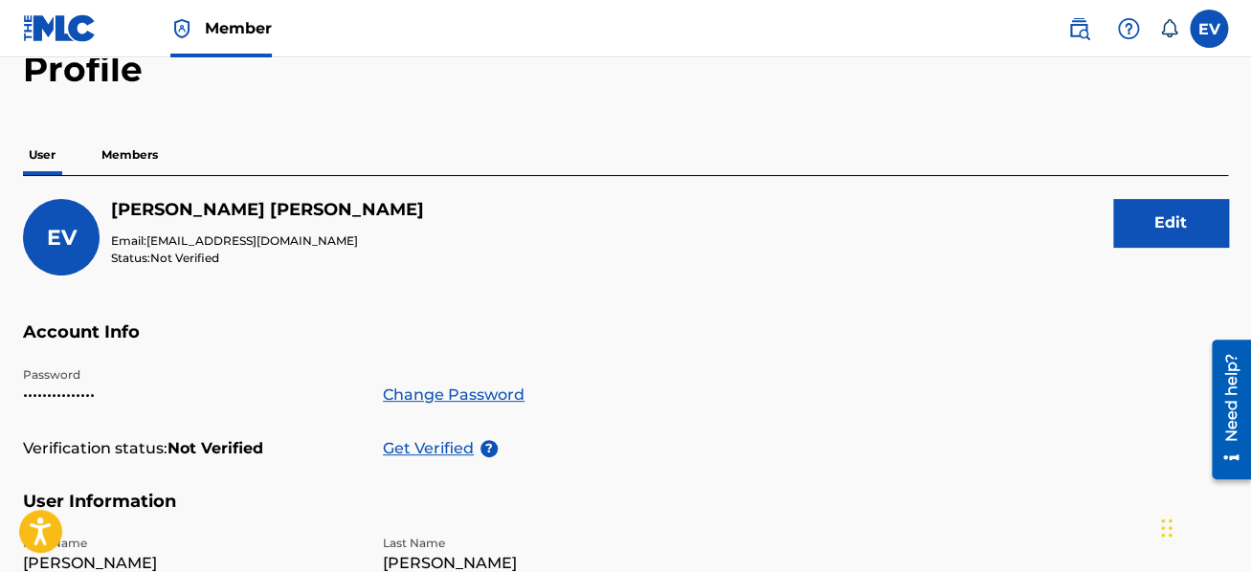
click at [283, 235] on span "[EMAIL_ADDRESS][DOMAIN_NAME]" at bounding box center [251, 240] width 211 height 14
click at [1150, 218] on button "Edit" at bounding box center [1170, 223] width 115 height 48
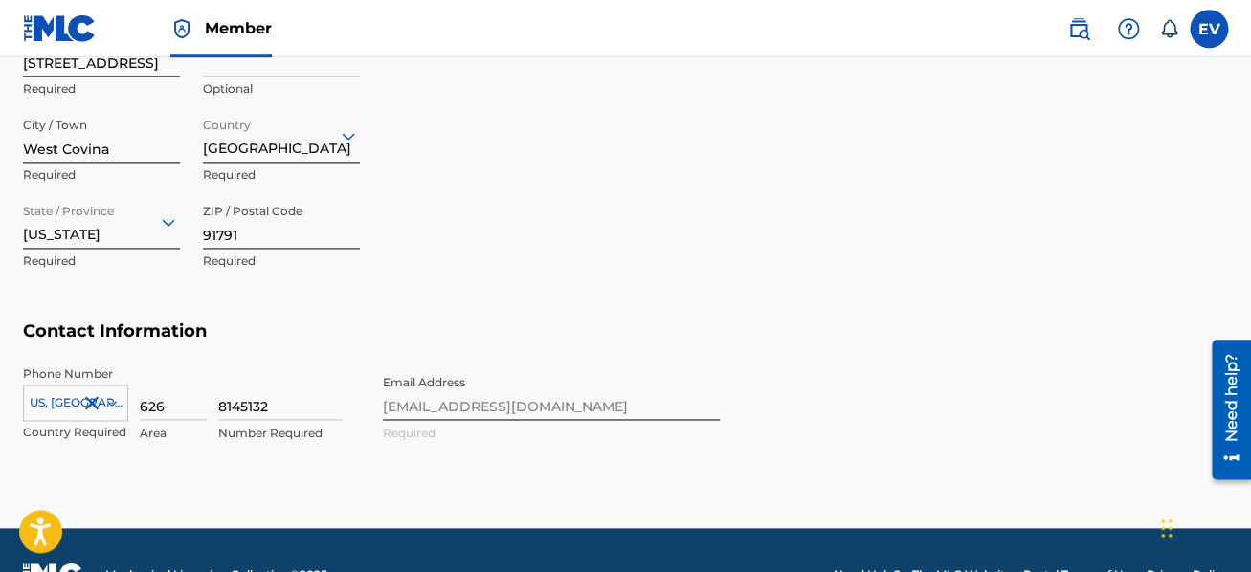
scroll to position [961, 0]
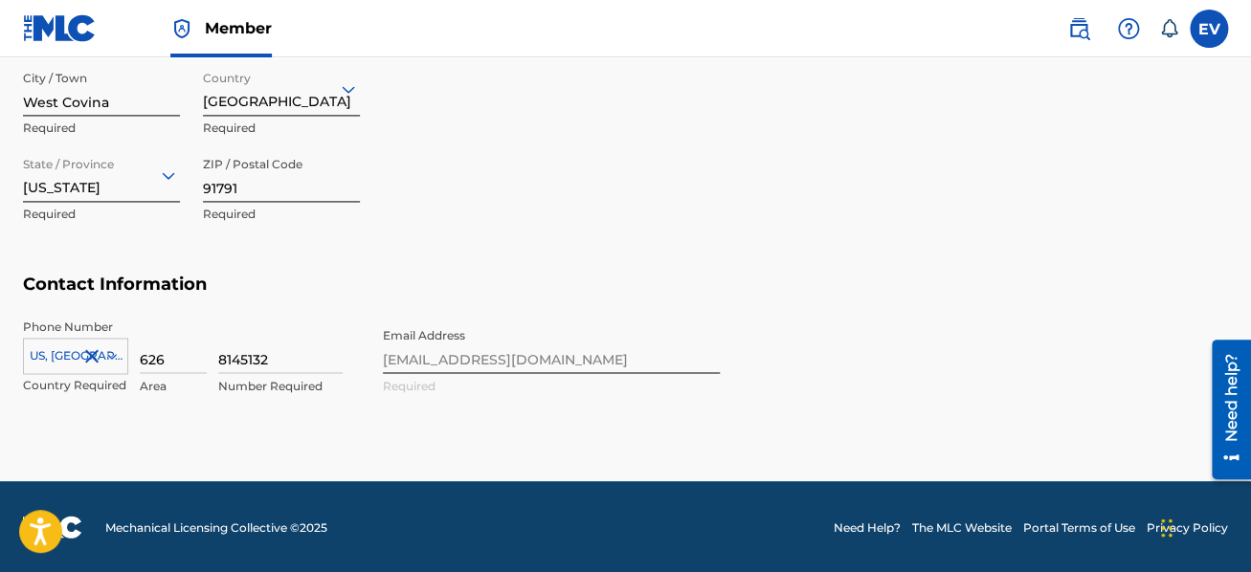
click at [302, 418] on div "Phone Number [GEOGRAPHIC_DATA], [GEOGRAPHIC_DATA] +1 Country Required 626 Area …" at bounding box center [371, 377] width 697 height 117
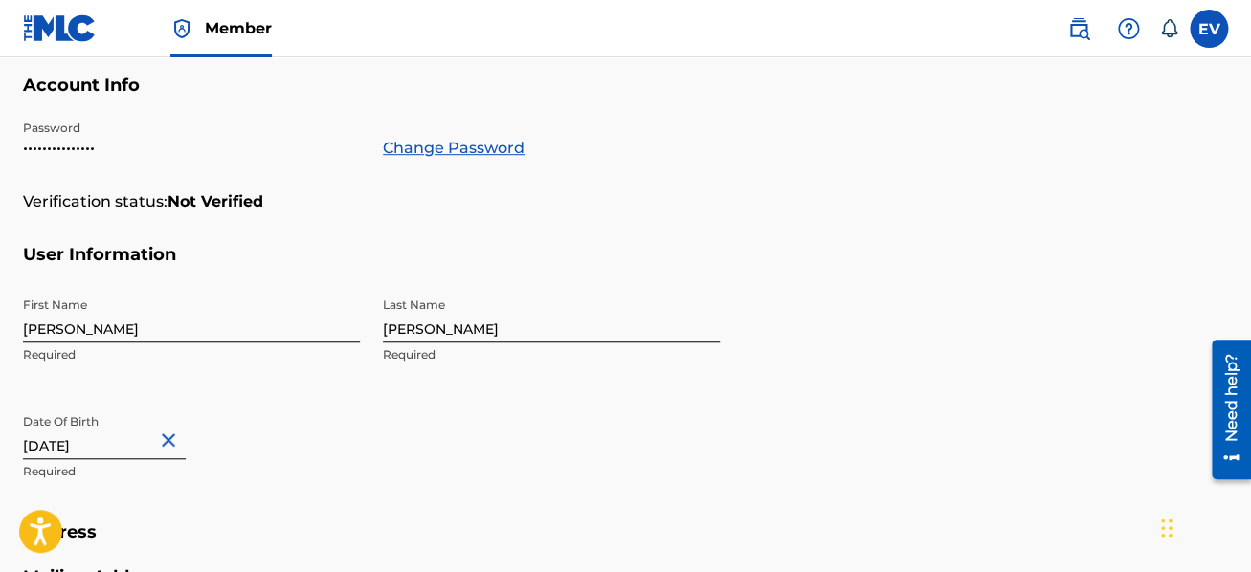
scroll to position [0, 0]
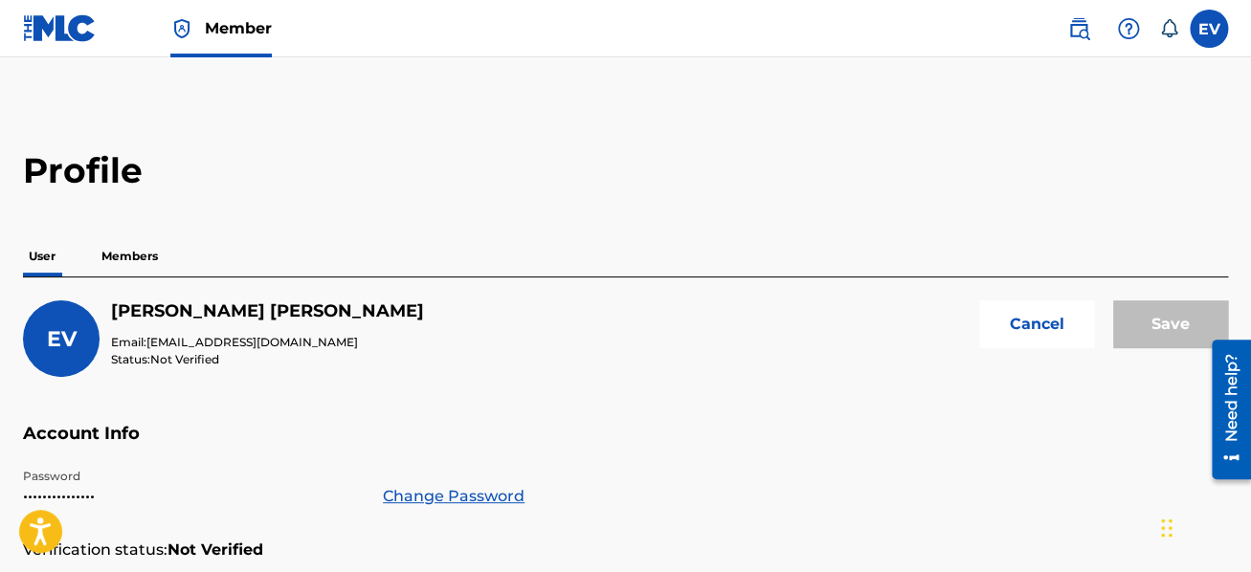
click at [1038, 313] on button "Cancel" at bounding box center [1036, 324] width 115 height 48
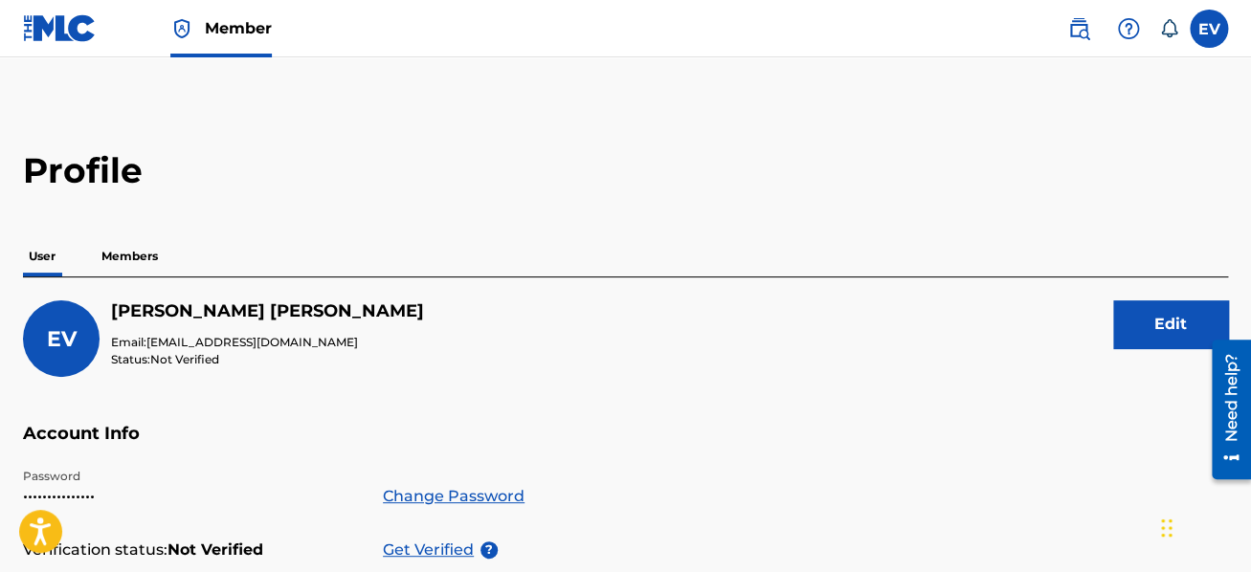
click at [1205, 34] on label at bounding box center [1208, 29] width 38 height 38
click at [1209, 29] on input "EV [PERSON_NAME] [EMAIL_ADDRESS][DOMAIN_NAME] Notification Preferences Profile …" at bounding box center [1209, 29] width 0 height 0
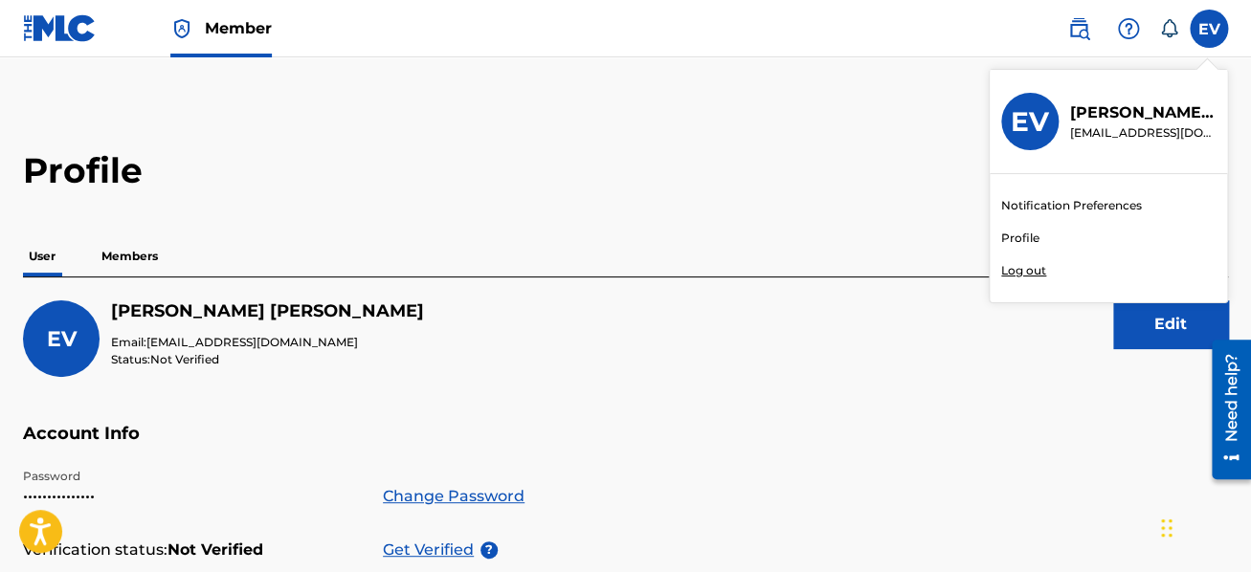
click at [1039, 275] on p "Log out" at bounding box center [1023, 270] width 45 height 17
click at [1209, 29] on input "EV [PERSON_NAME] [EMAIL_ADDRESS][DOMAIN_NAME] Notification Preferences Profile …" at bounding box center [1209, 29] width 0 height 0
